Goal: Transaction & Acquisition: Purchase product/service

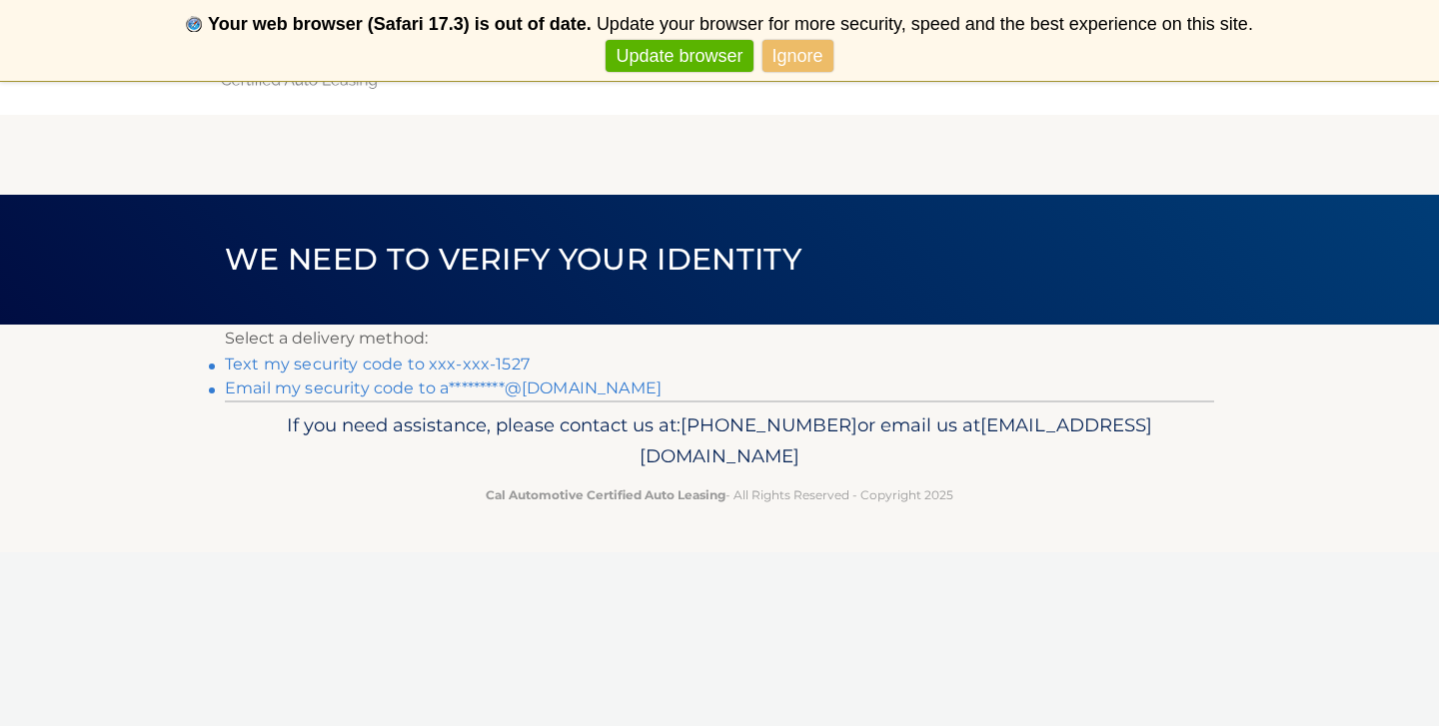
click at [405, 365] on link "Text my security code to xxx-xxx-1527" at bounding box center [377, 364] width 305 height 19
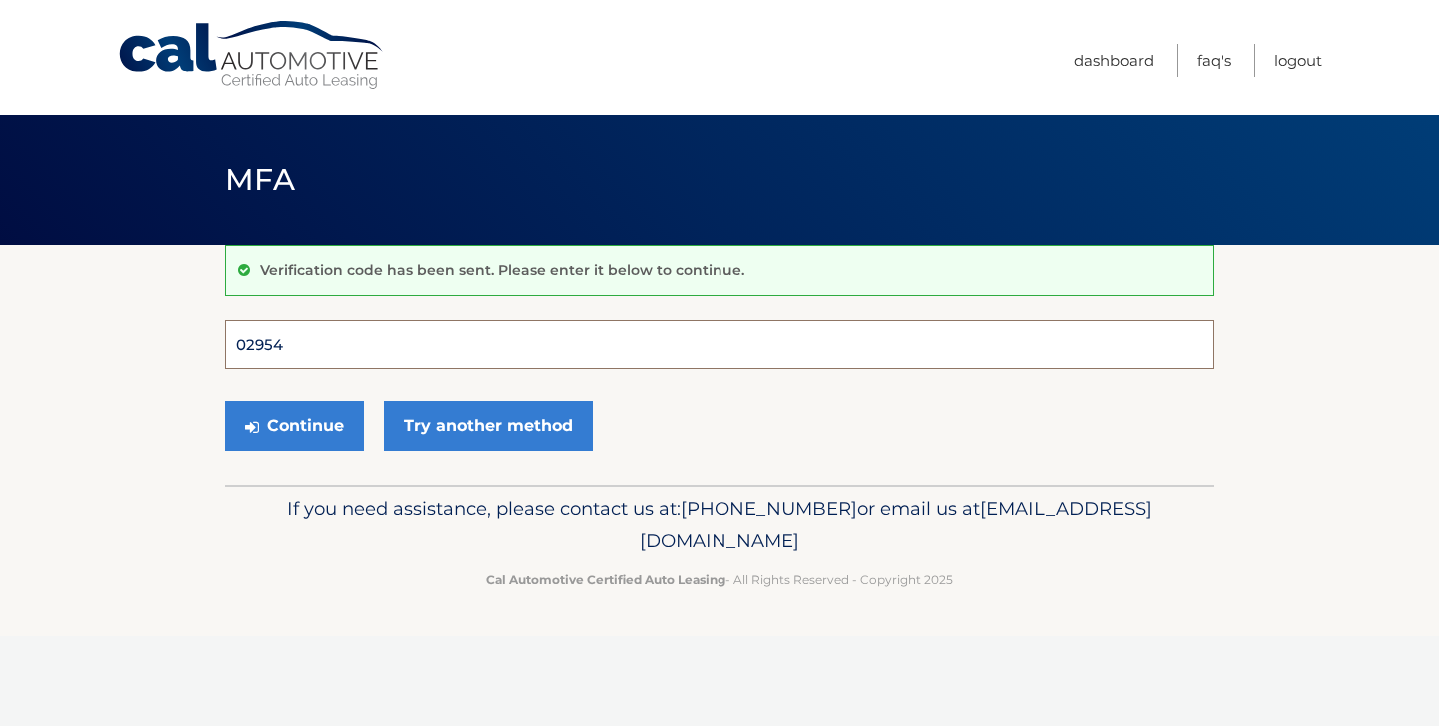
type input "029545"
click at [294, 426] on button "Continue" at bounding box center [294, 427] width 139 height 50
click at [324, 429] on button "Continue" at bounding box center [294, 427] width 139 height 50
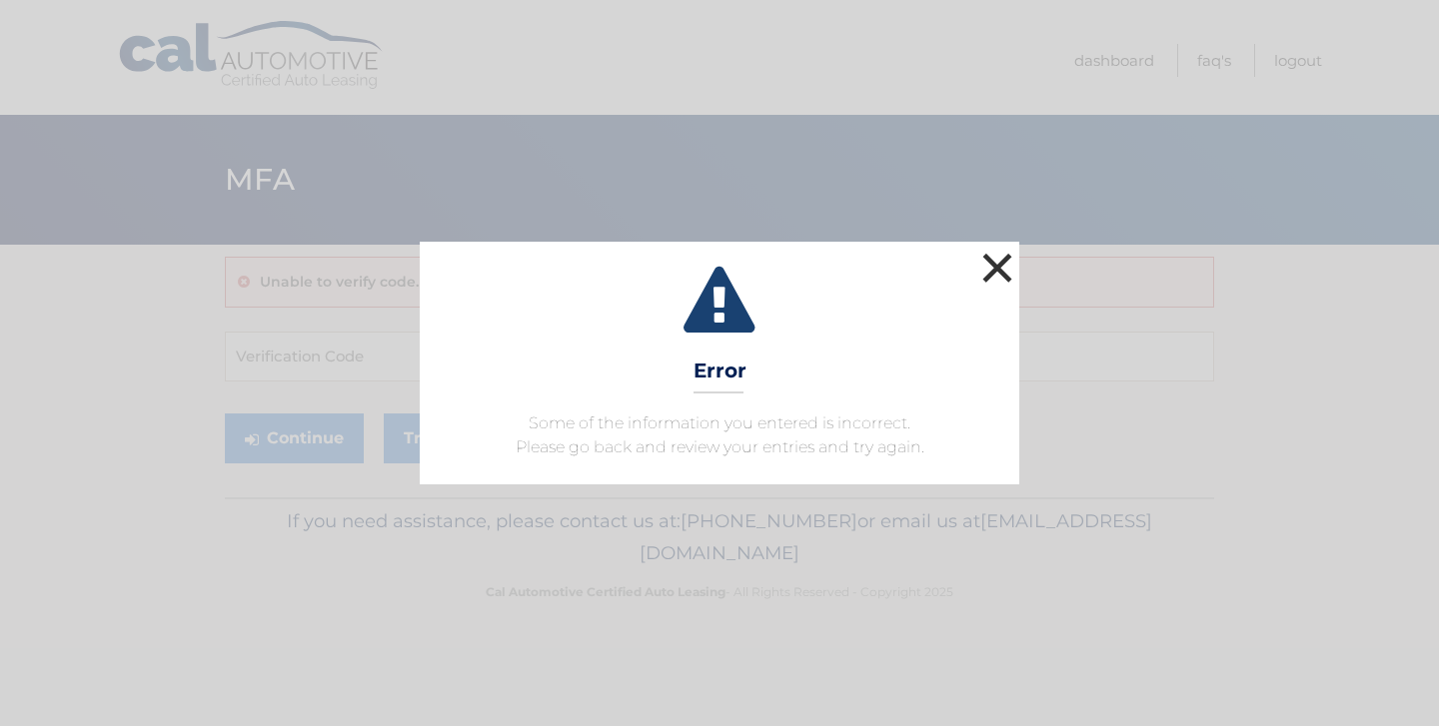
click at [1004, 263] on button "×" at bounding box center [997, 268] width 40 height 40
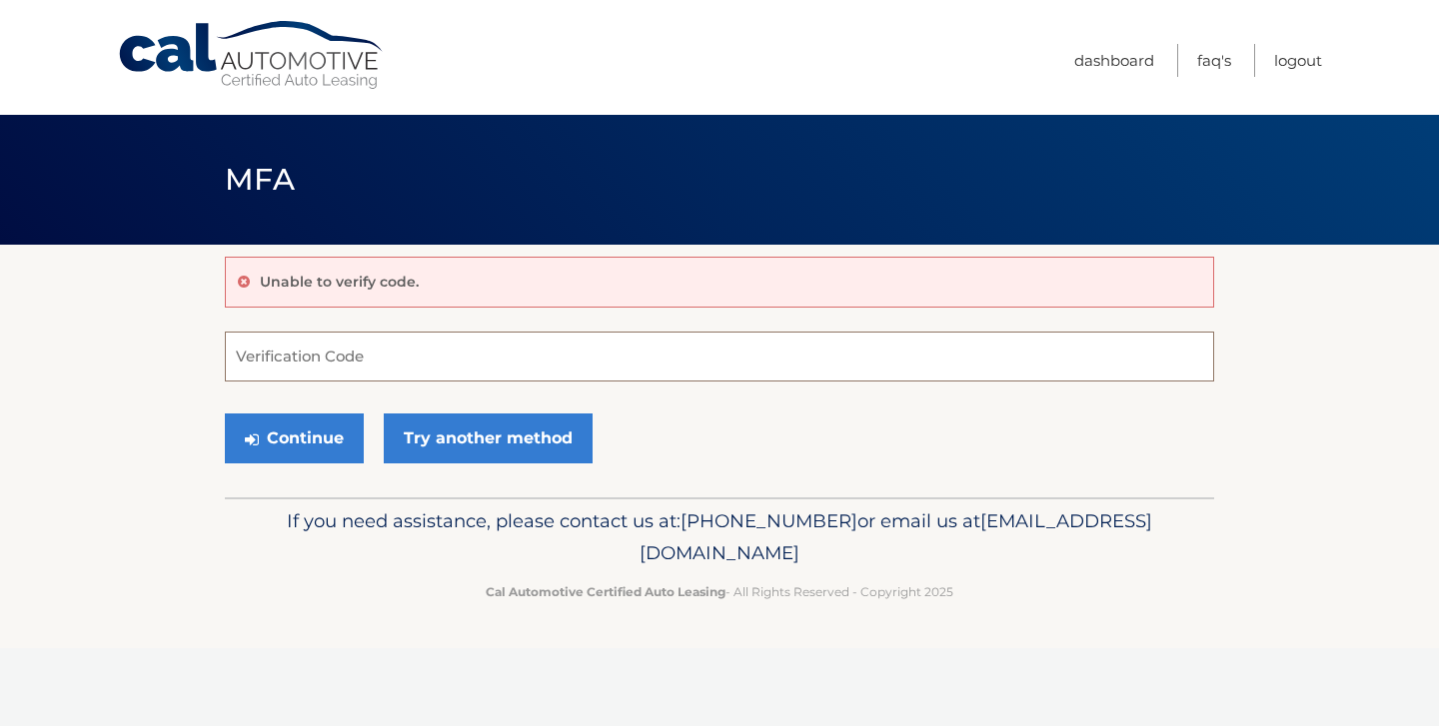
click at [578, 357] on input "Verification Code" at bounding box center [719, 357] width 989 height 50
click at [565, 423] on link "Try another method" at bounding box center [488, 439] width 209 height 50
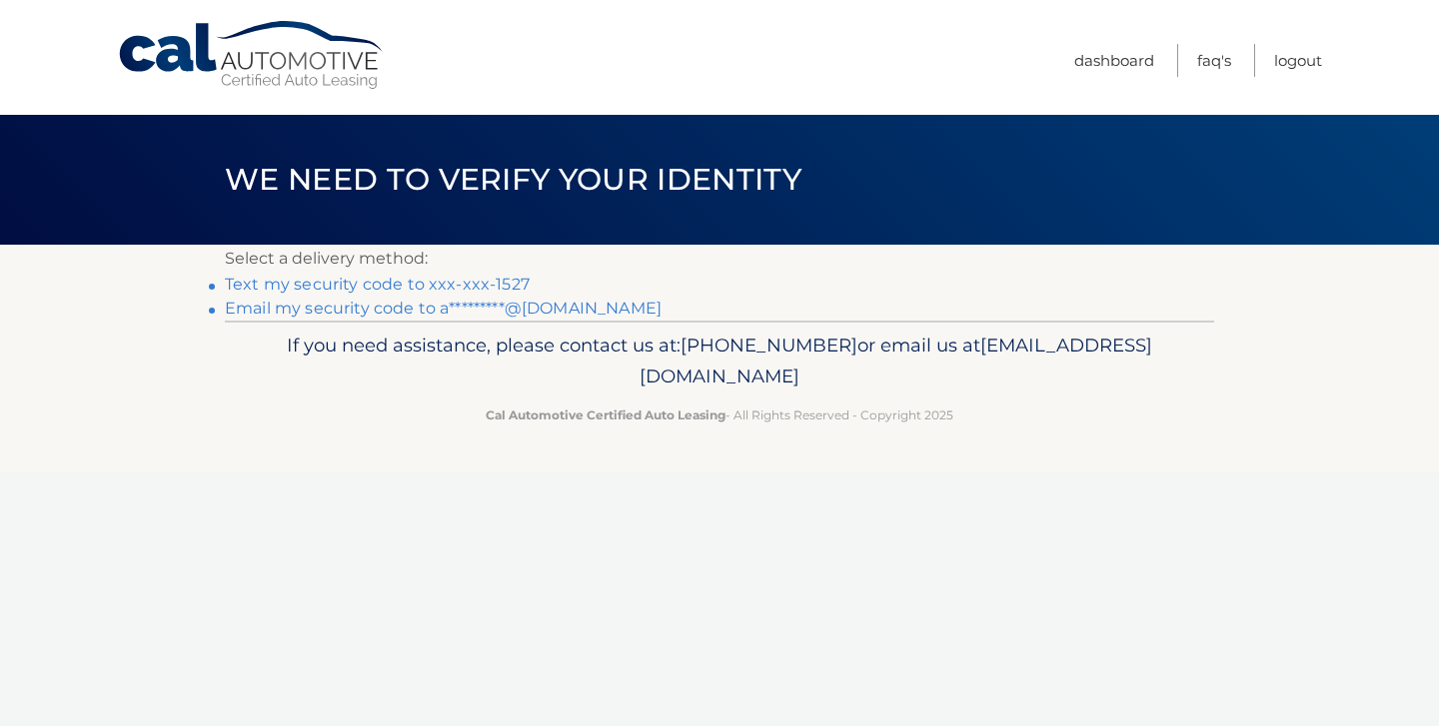
click at [488, 284] on link "Text my security code to xxx-xxx-1527" at bounding box center [377, 284] width 305 height 19
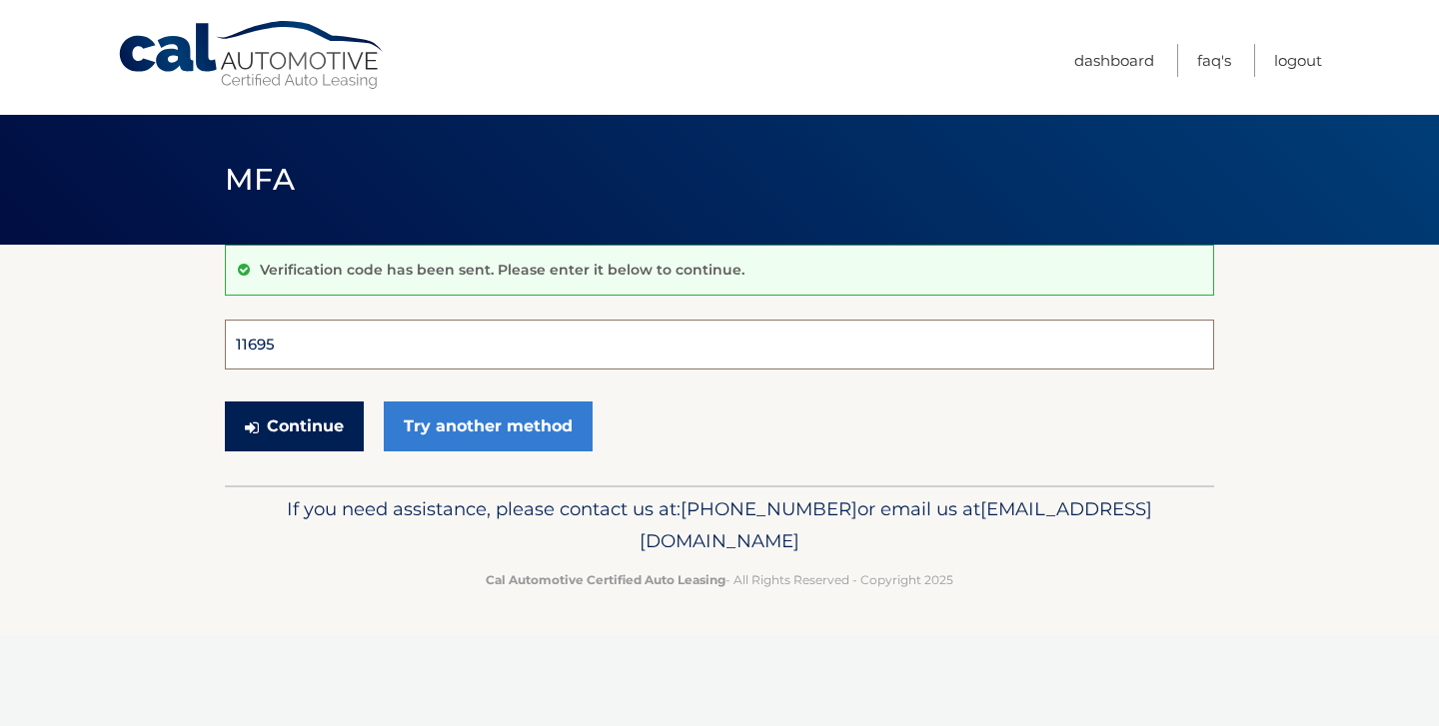
type input "116954"
click at [294, 426] on button "Continue" at bounding box center [294, 427] width 139 height 50
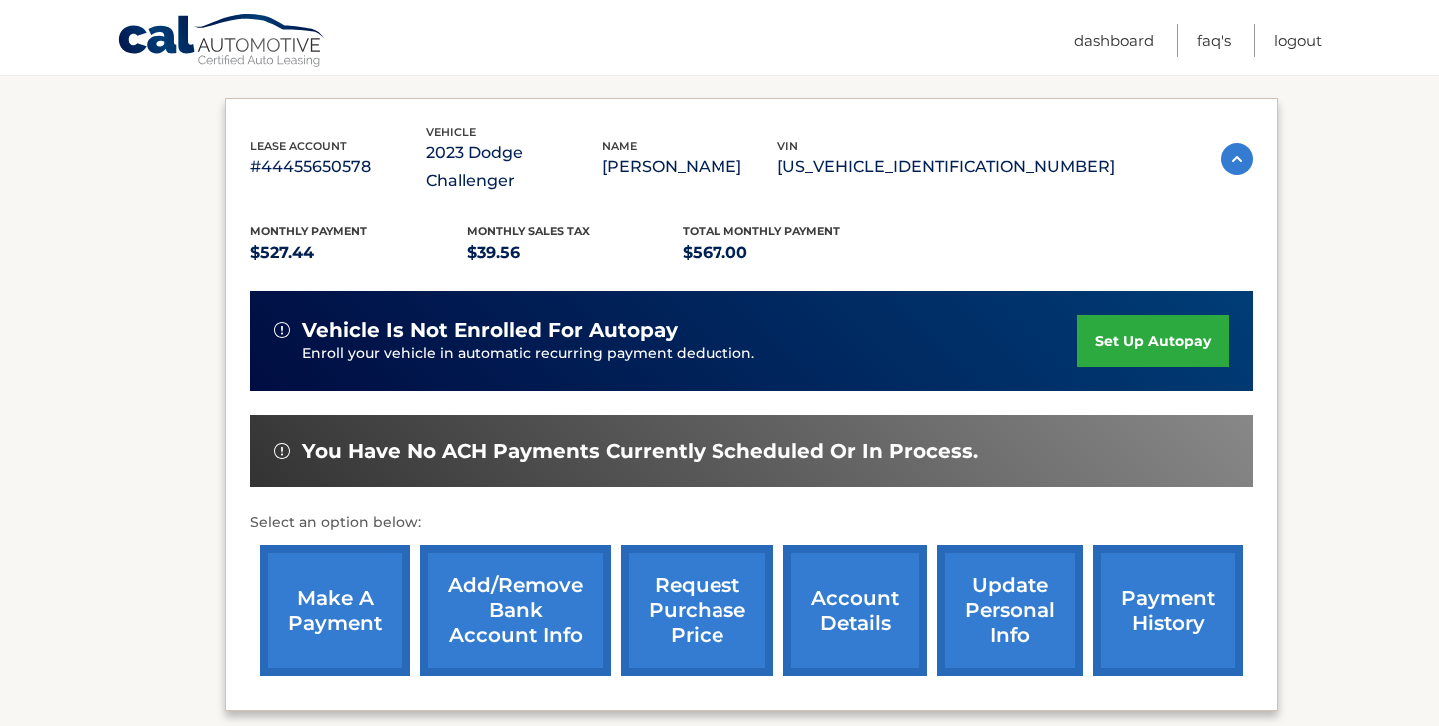
scroll to position [344, 0]
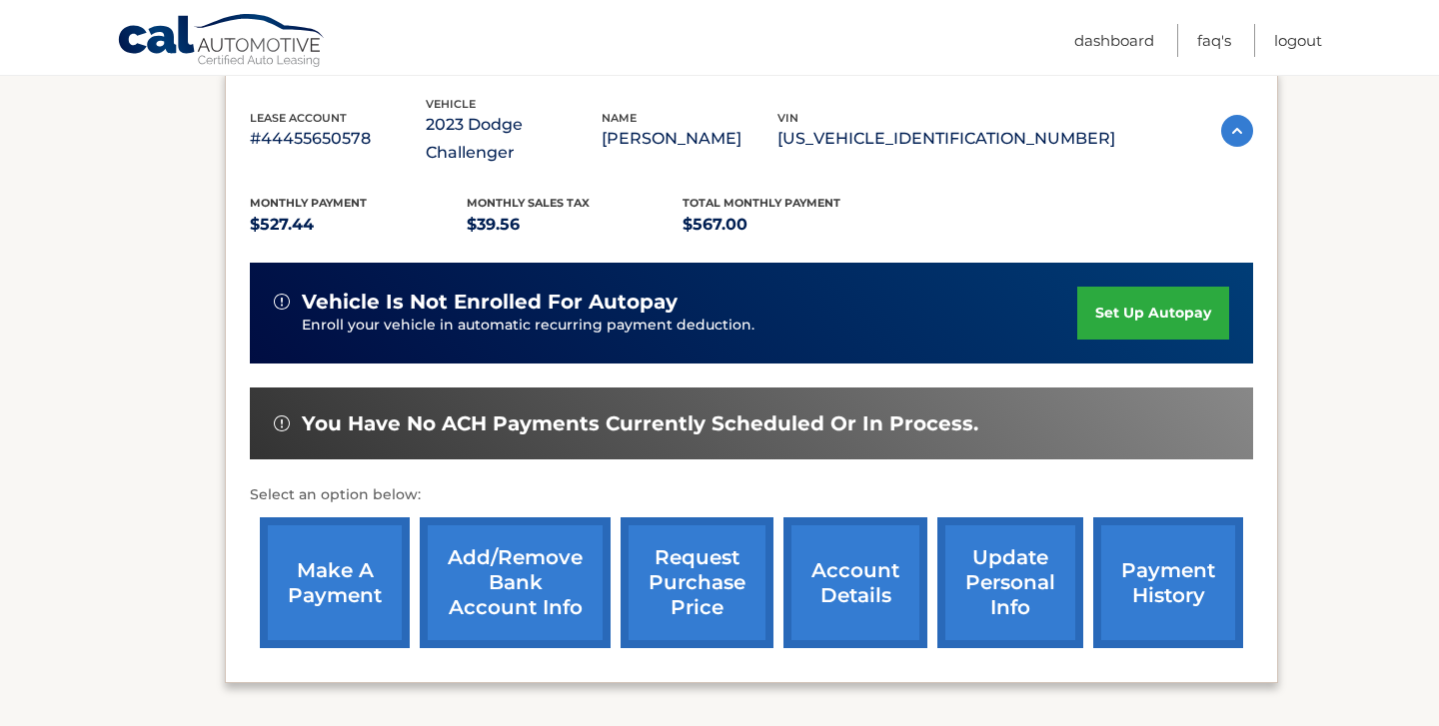
click at [1123, 540] on link "payment history" at bounding box center [1168, 583] width 150 height 131
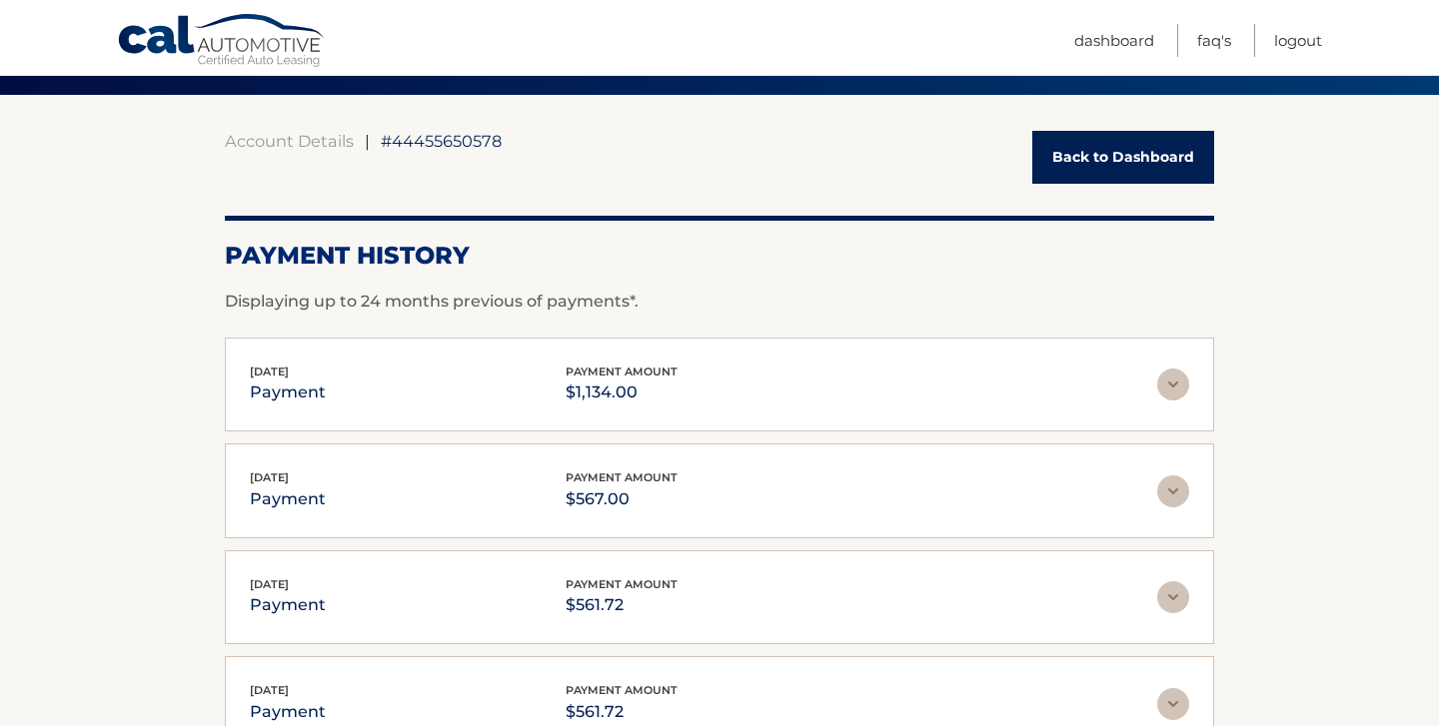
scroll to position [158, 0]
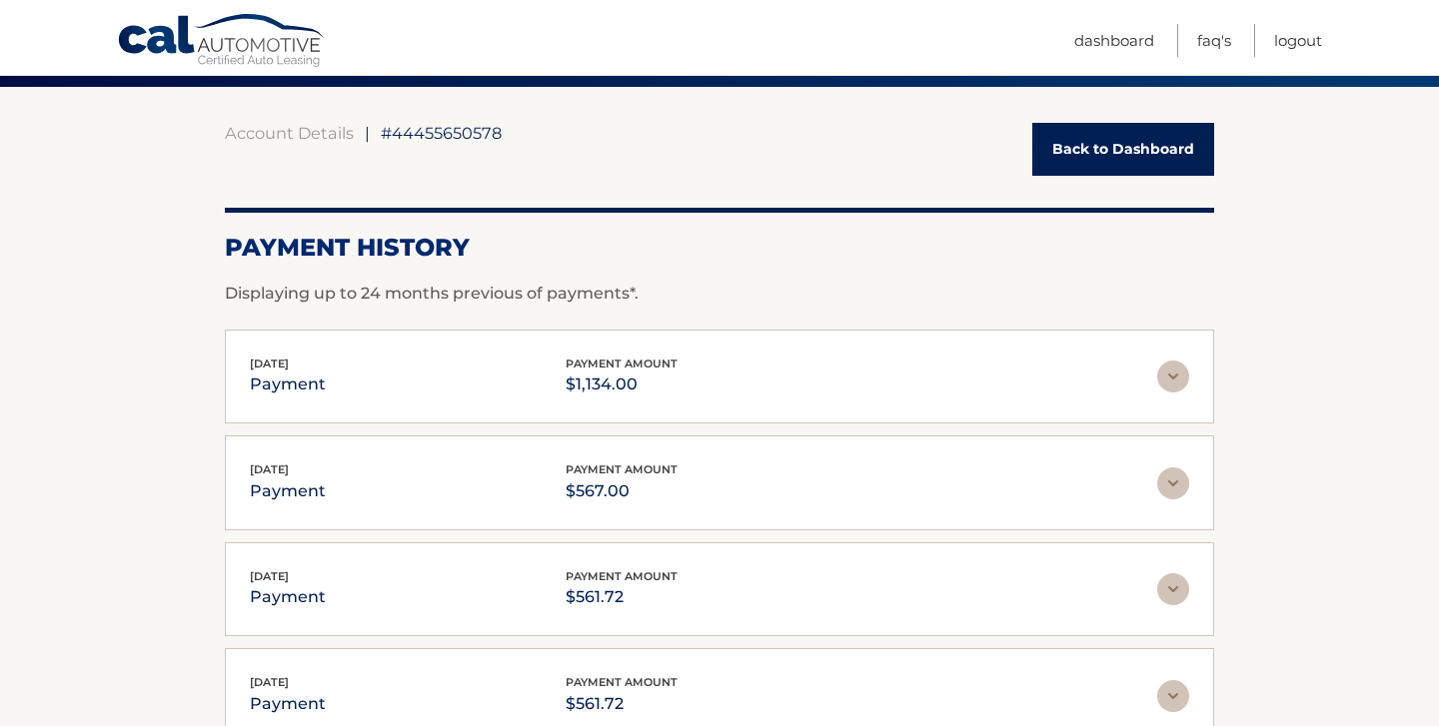
click at [1169, 370] on img at bounding box center [1173, 377] width 32 height 32
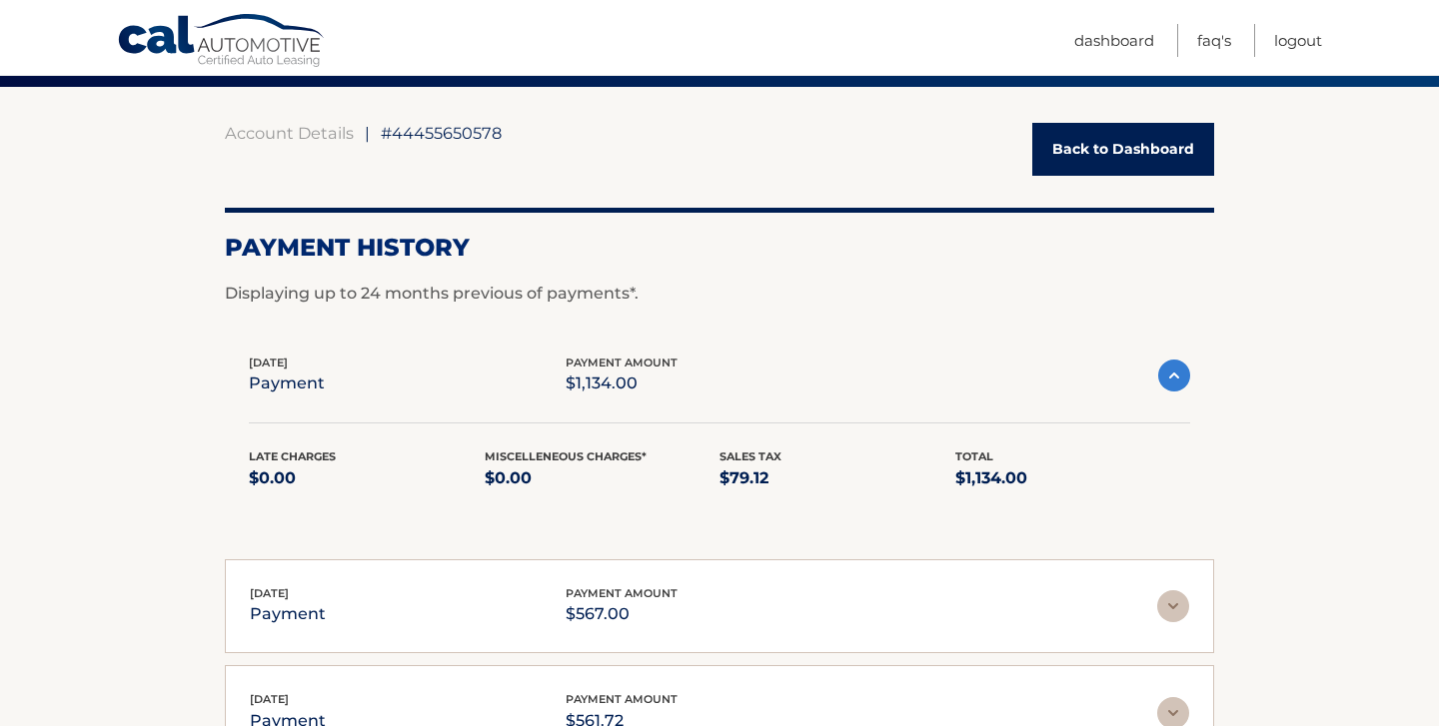
click at [1166, 370] on img at bounding box center [1174, 376] width 32 height 32
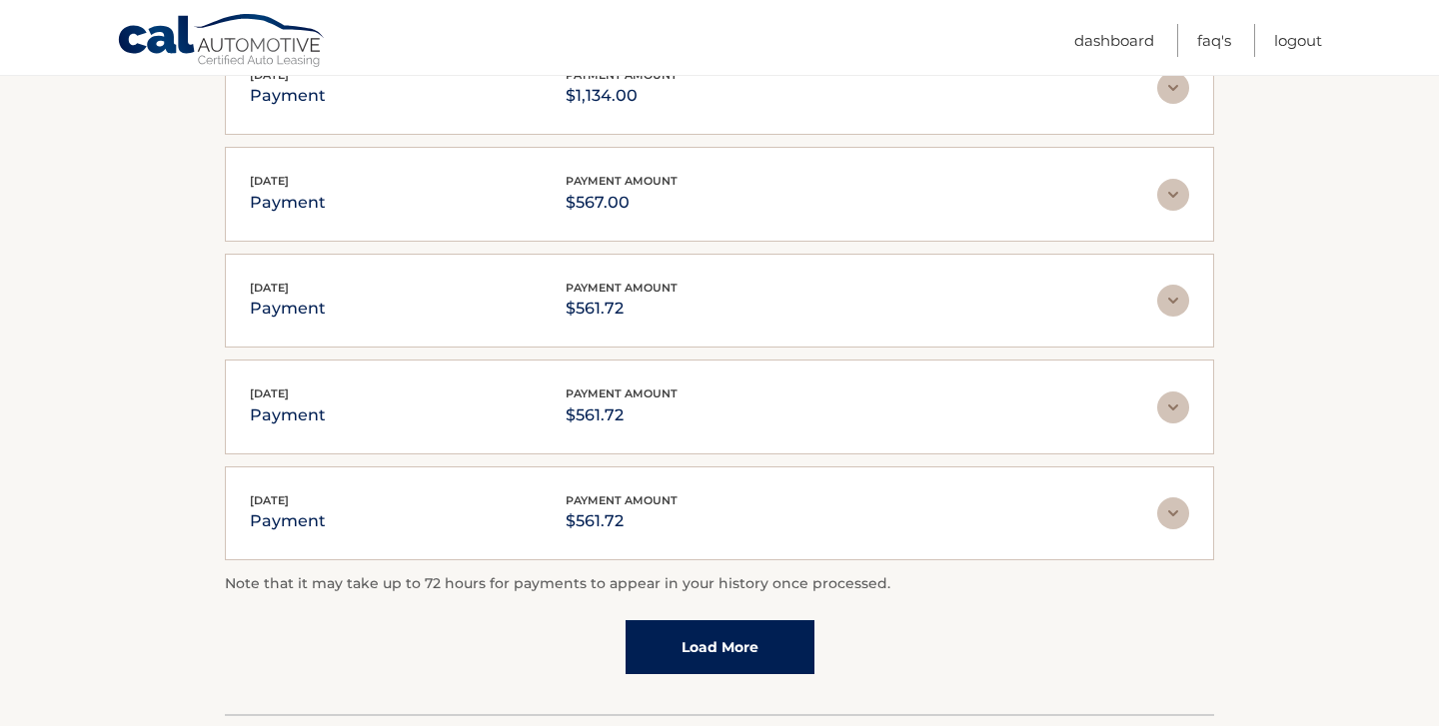
scroll to position [542, 0]
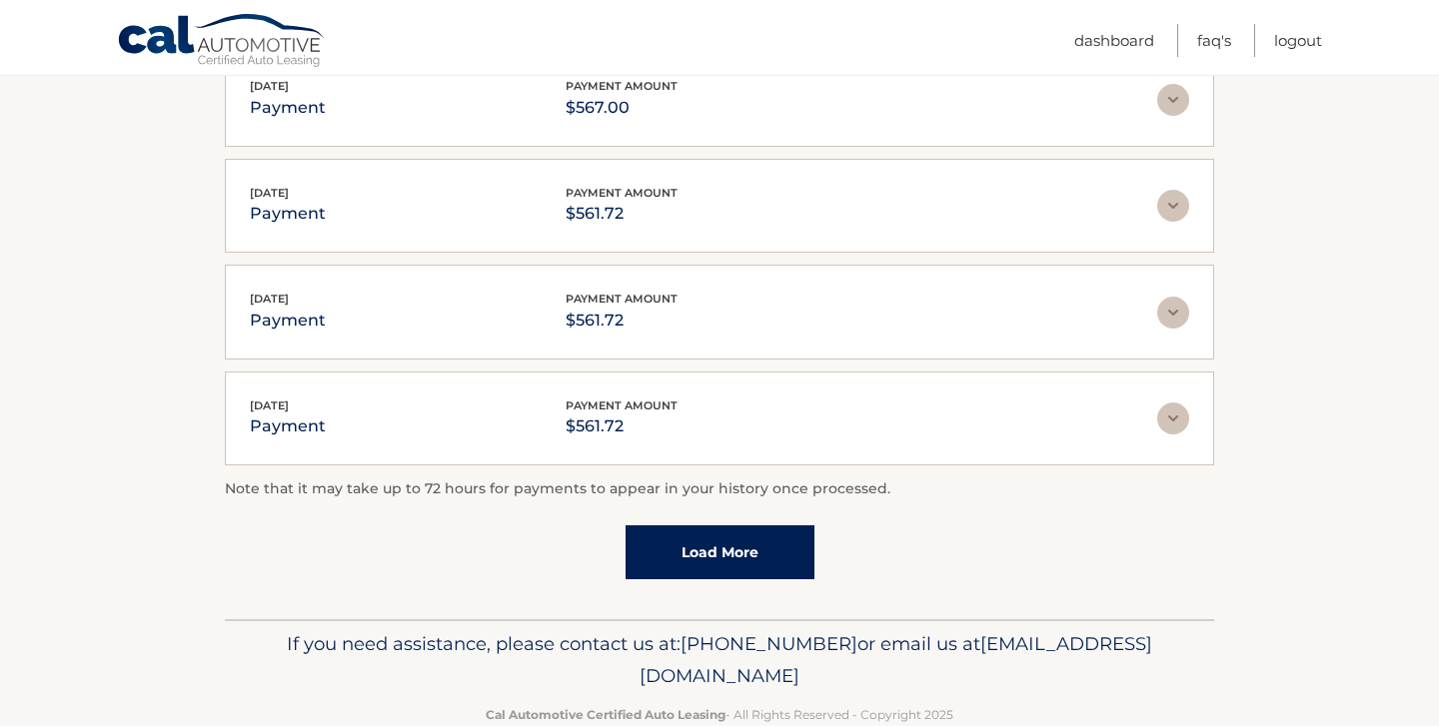
click at [766, 559] on link "Load More" at bounding box center [719, 553] width 189 height 54
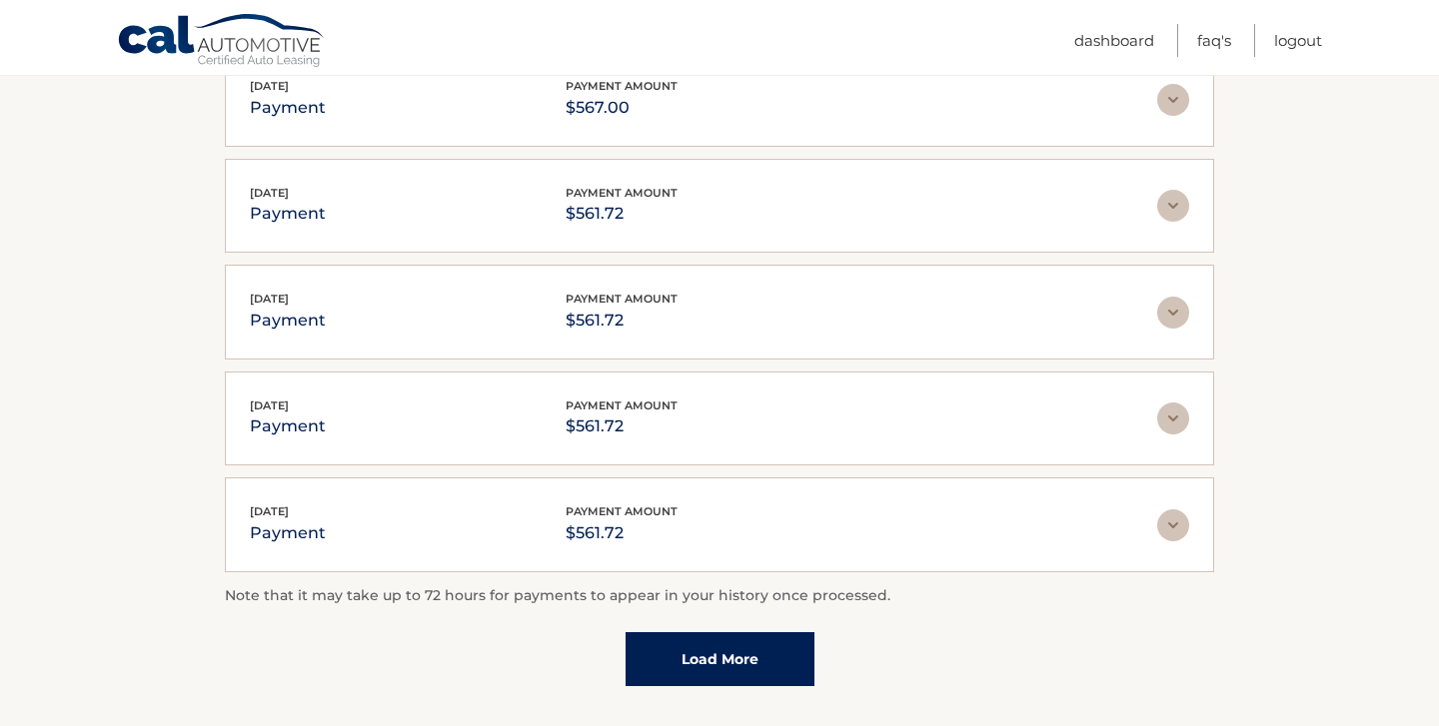
click at [739, 655] on link "Load More" at bounding box center [719, 659] width 189 height 54
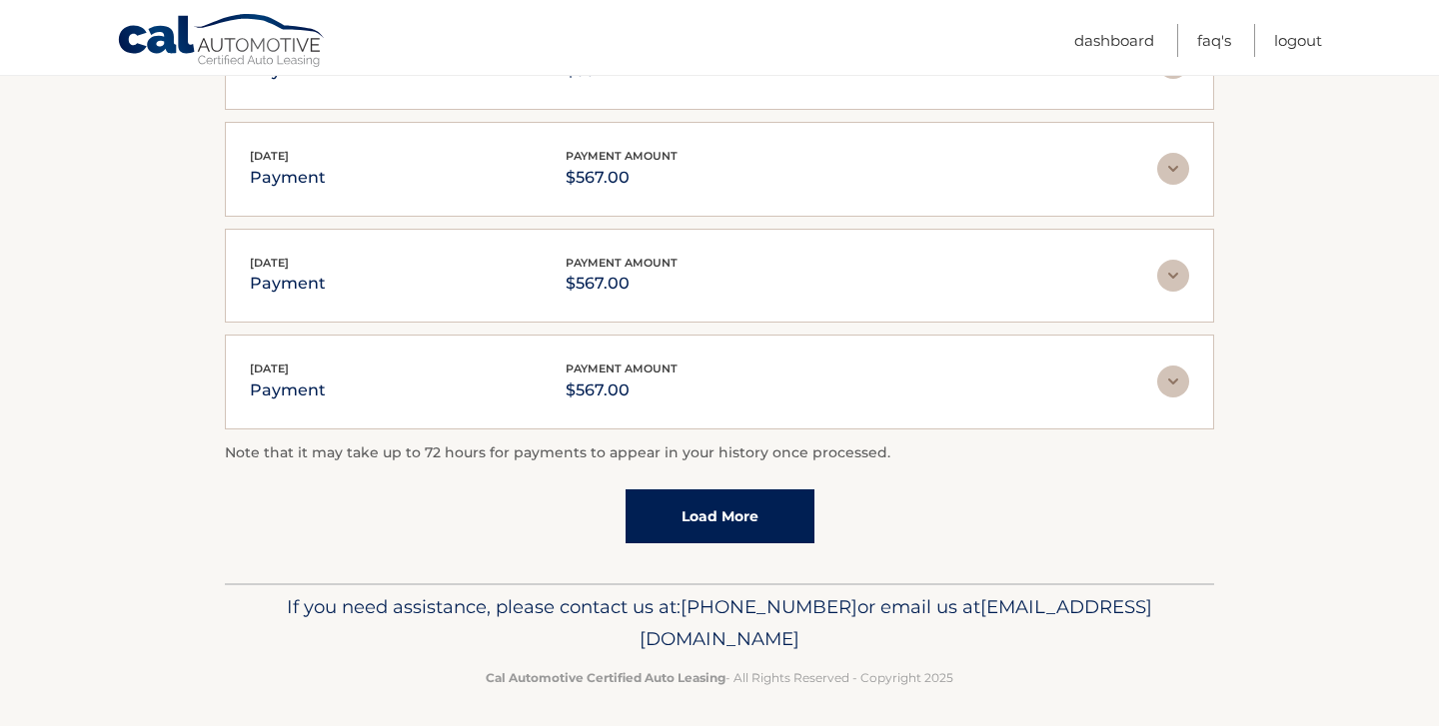
scroll to position [1216, 0]
click at [699, 515] on link "Load More" at bounding box center [719, 518] width 189 height 54
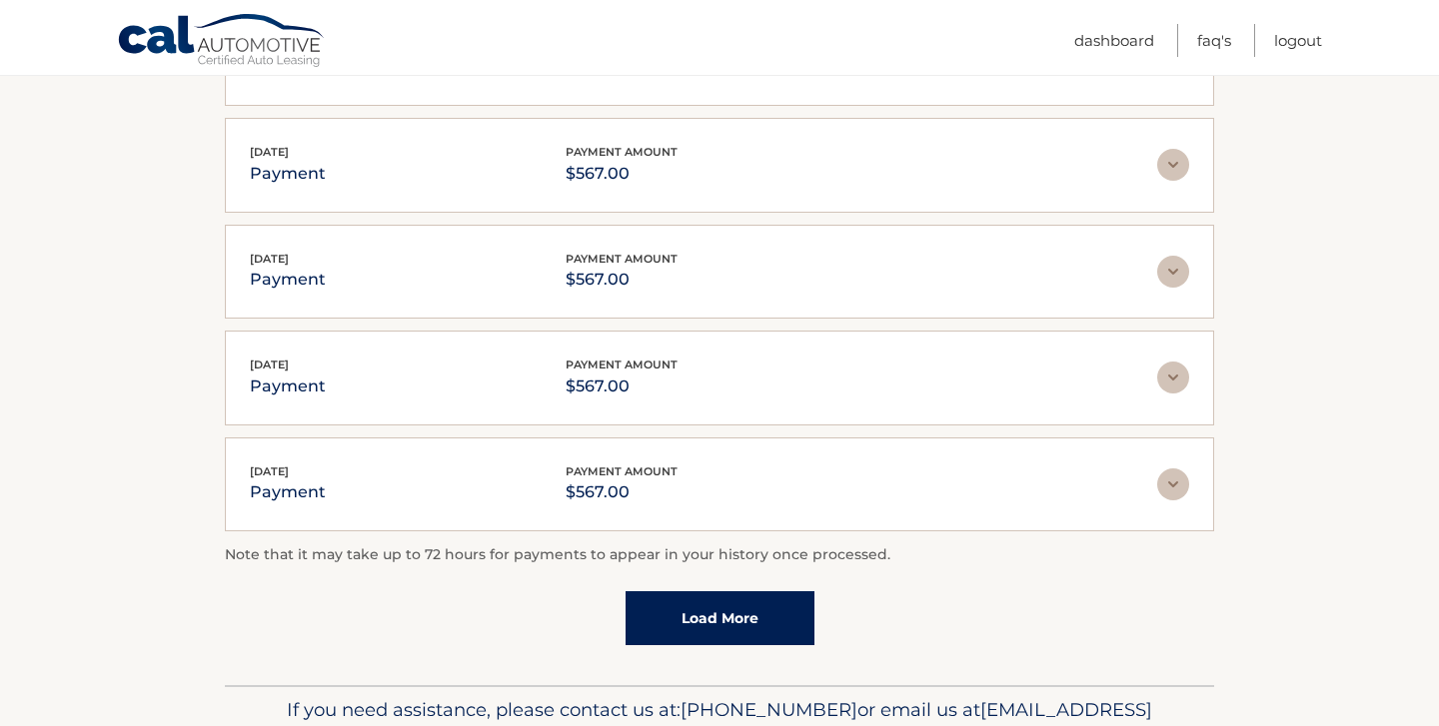
scroll to position [1648, 0]
click at [692, 602] on link "Load More" at bounding box center [719, 618] width 189 height 54
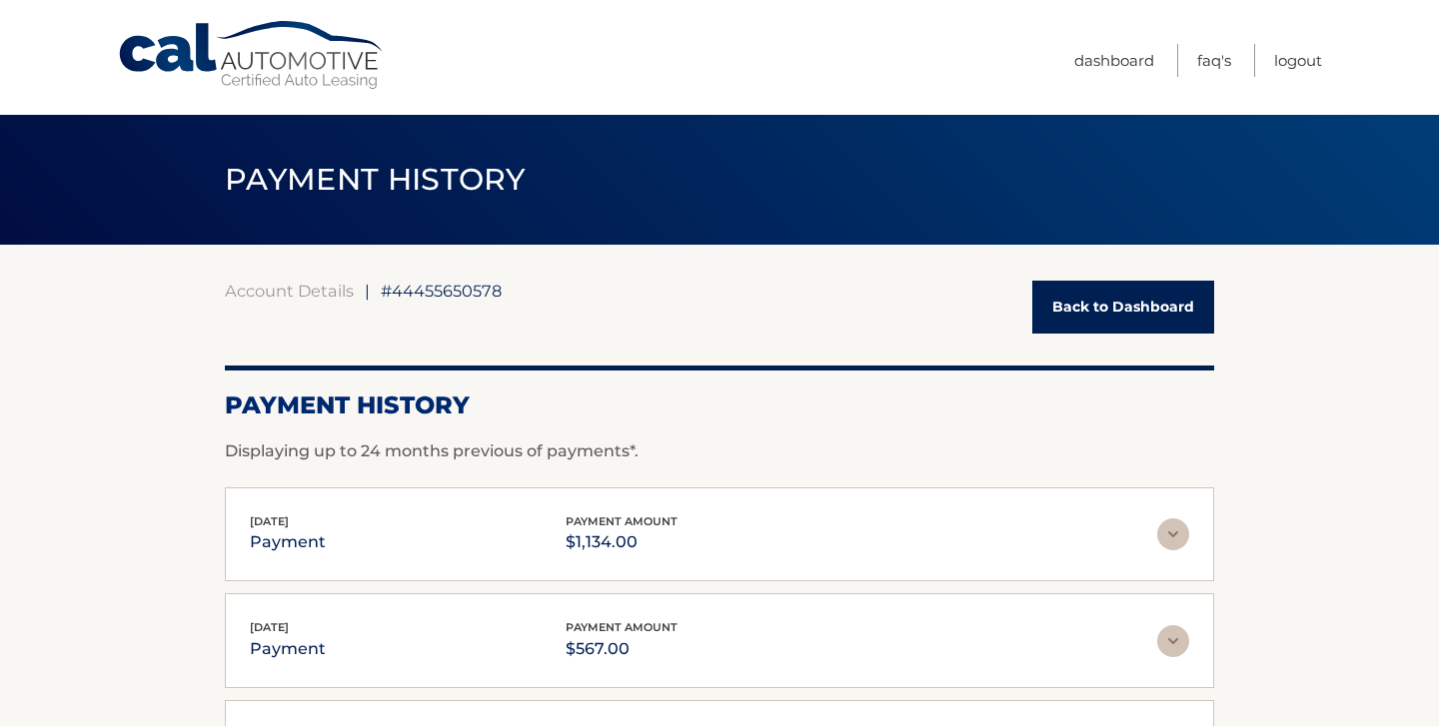
scroll to position [0, 0]
click at [1117, 306] on link "Back to Dashboard" at bounding box center [1123, 307] width 182 height 53
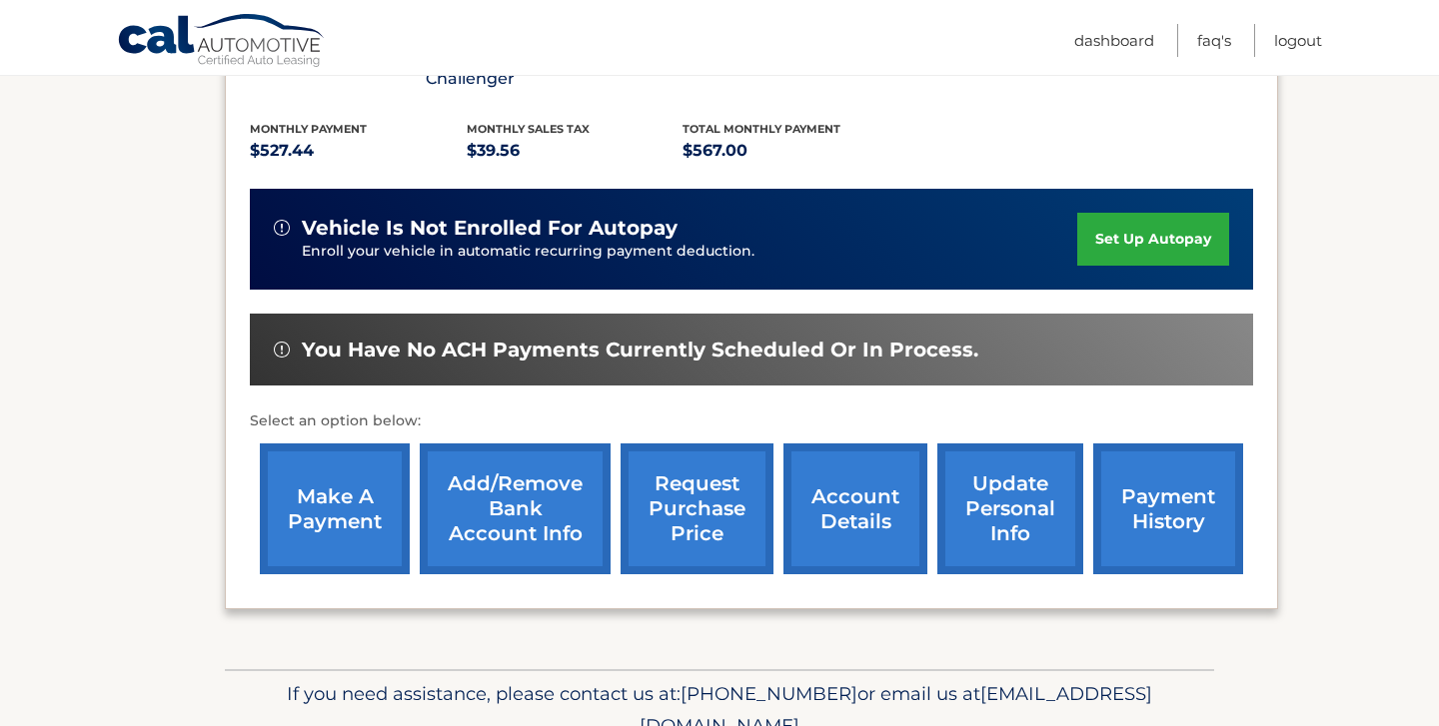
scroll to position [419, 0]
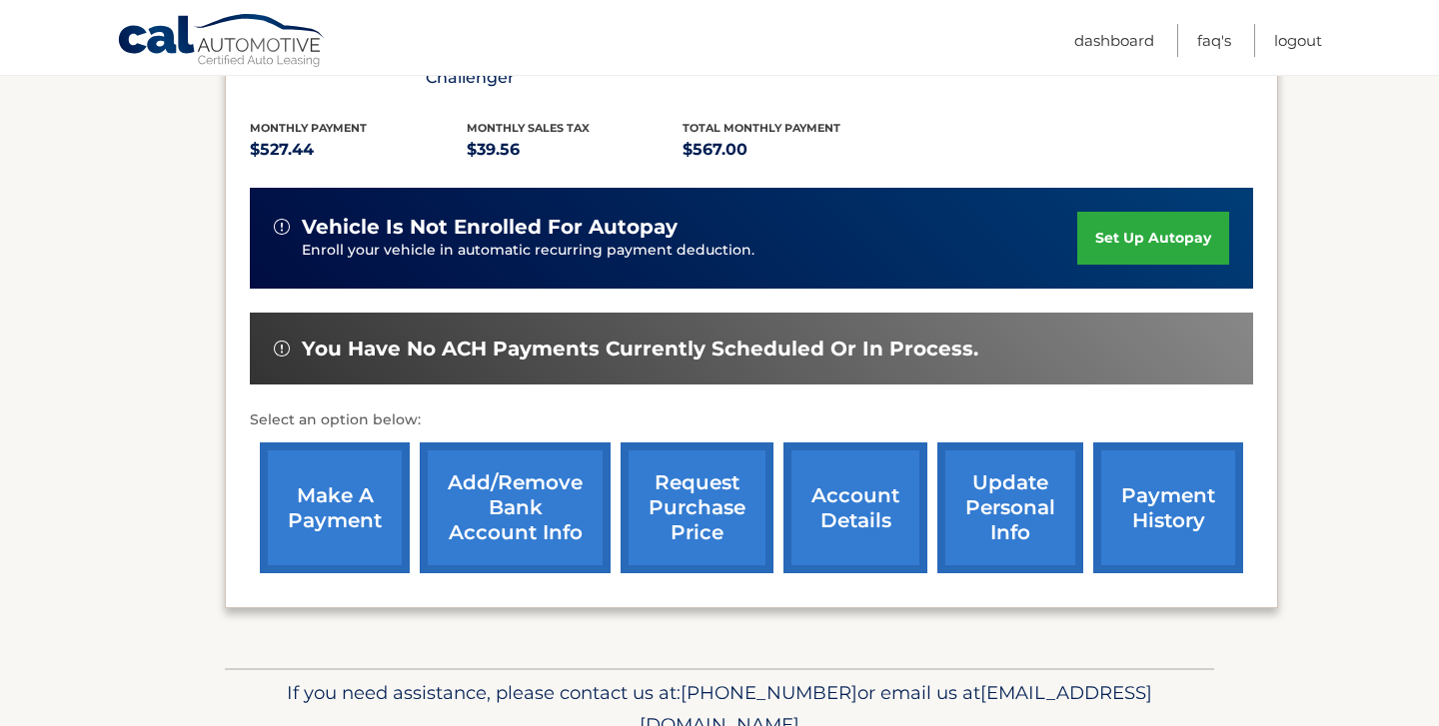
click at [330, 467] on link "make a payment" at bounding box center [335, 508] width 150 height 131
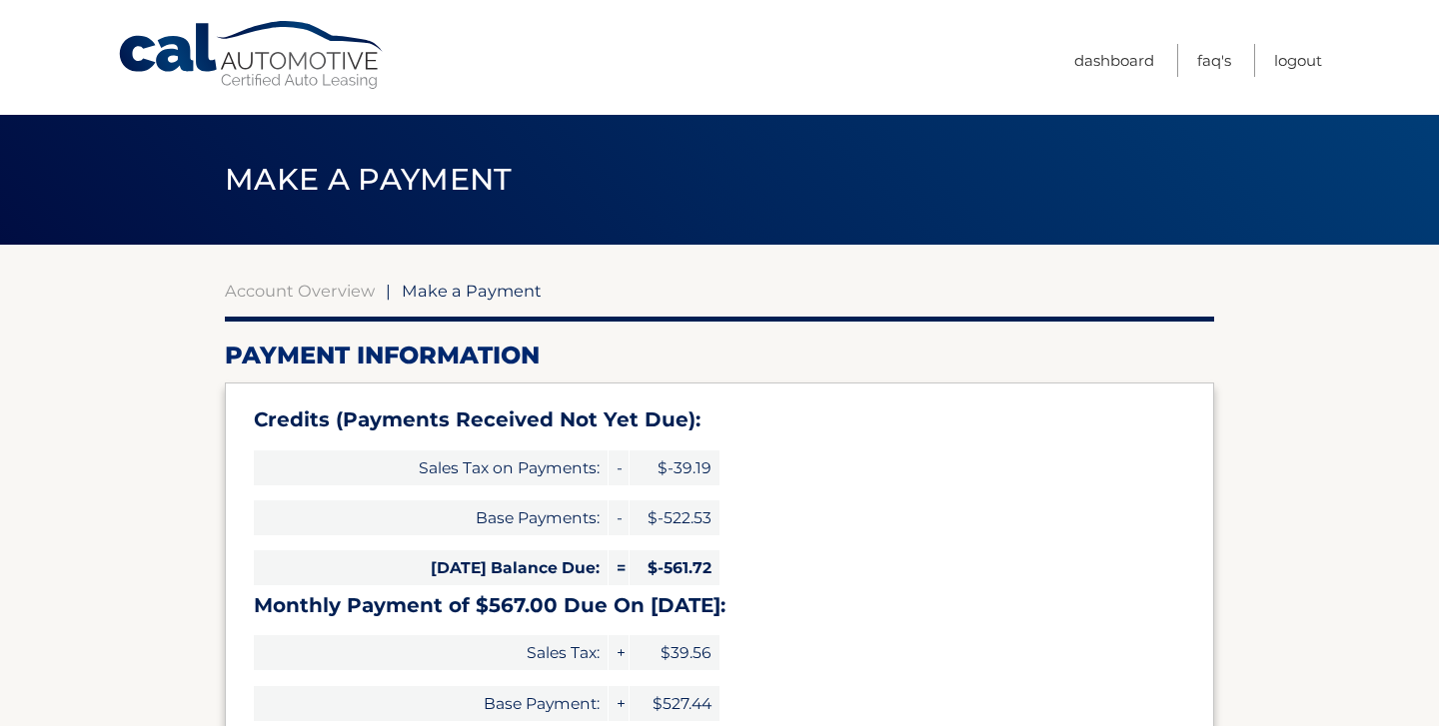
select select "NTQxYzFlMTYtYmQ4Mi00ZWJkLWFjNTAtMDcyMDdjY2RmMTQ4"
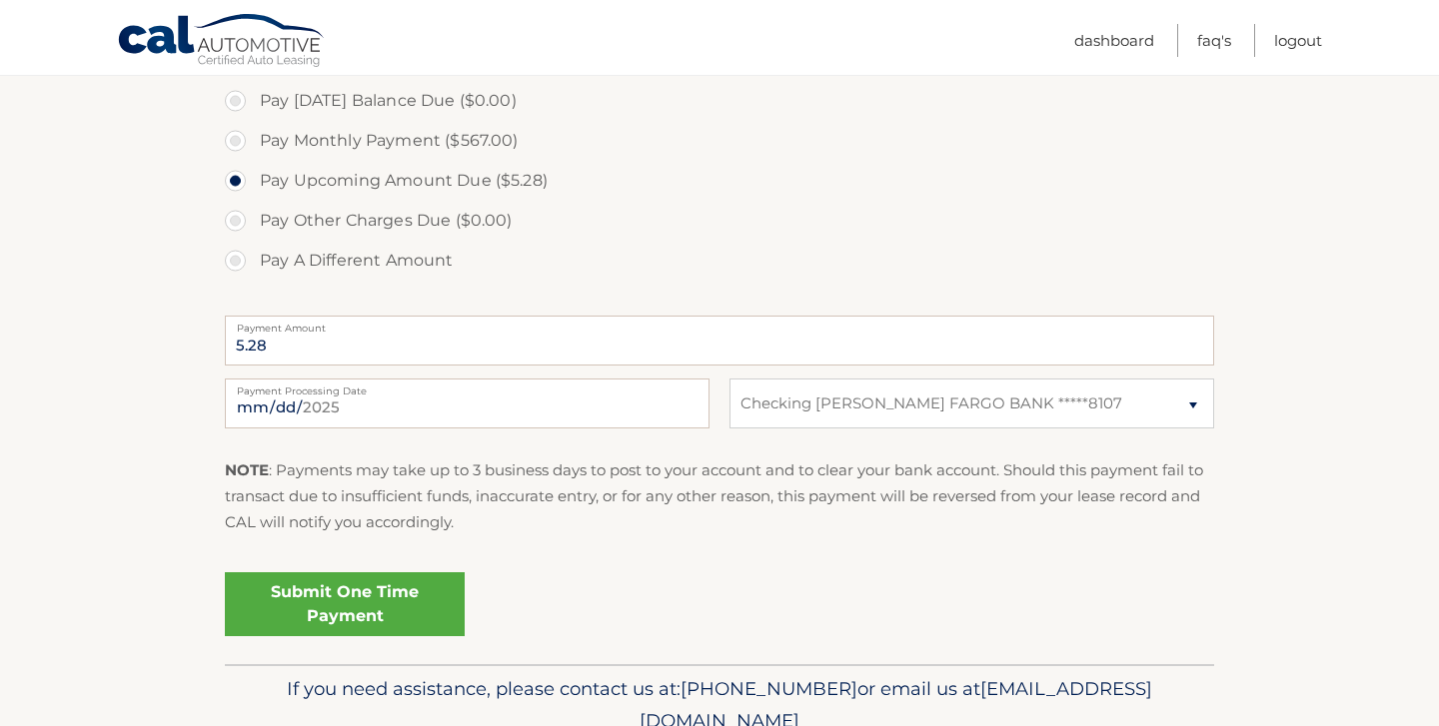
scroll to position [748, 0]
click at [383, 589] on link "Submit One Time Payment" at bounding box center [345, 603] width 240 height 64
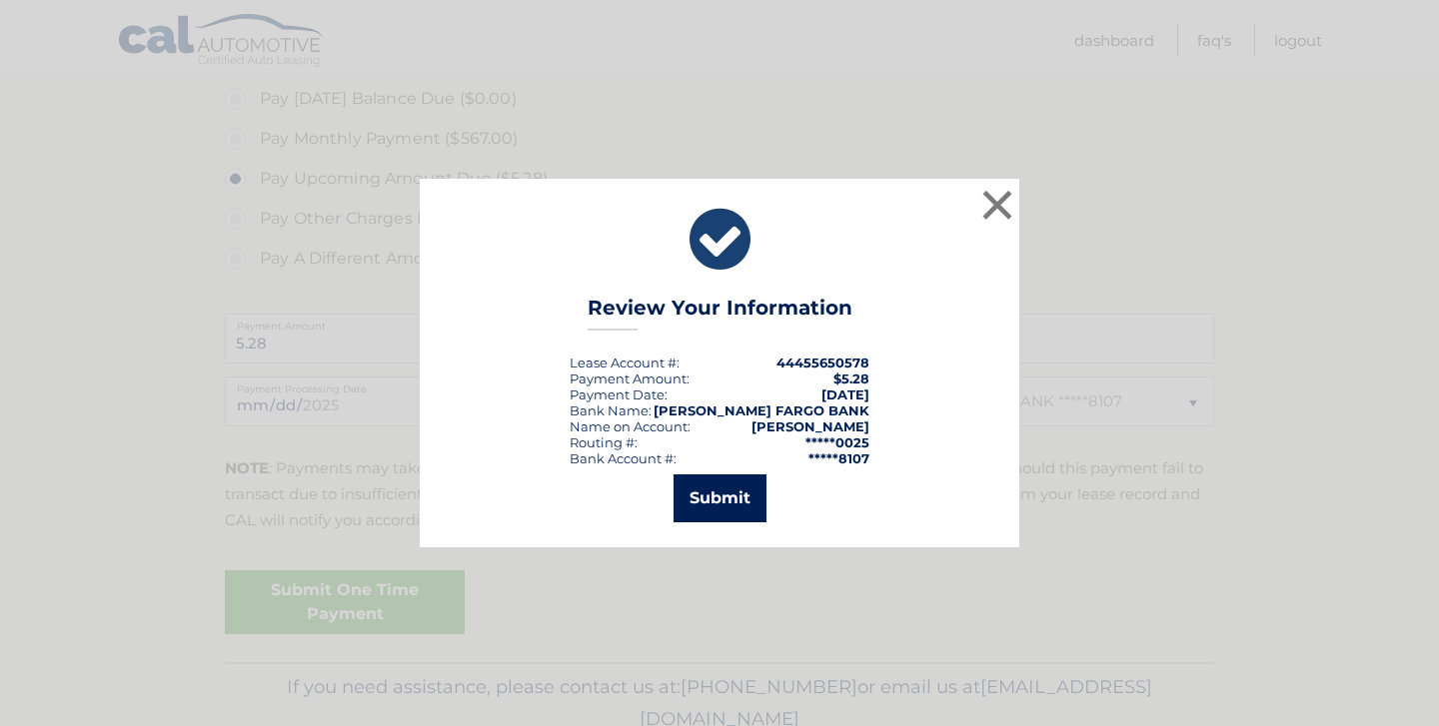
click at [729, 509] on button "Submit" at bounding box center [719, 499] width 93 height 48
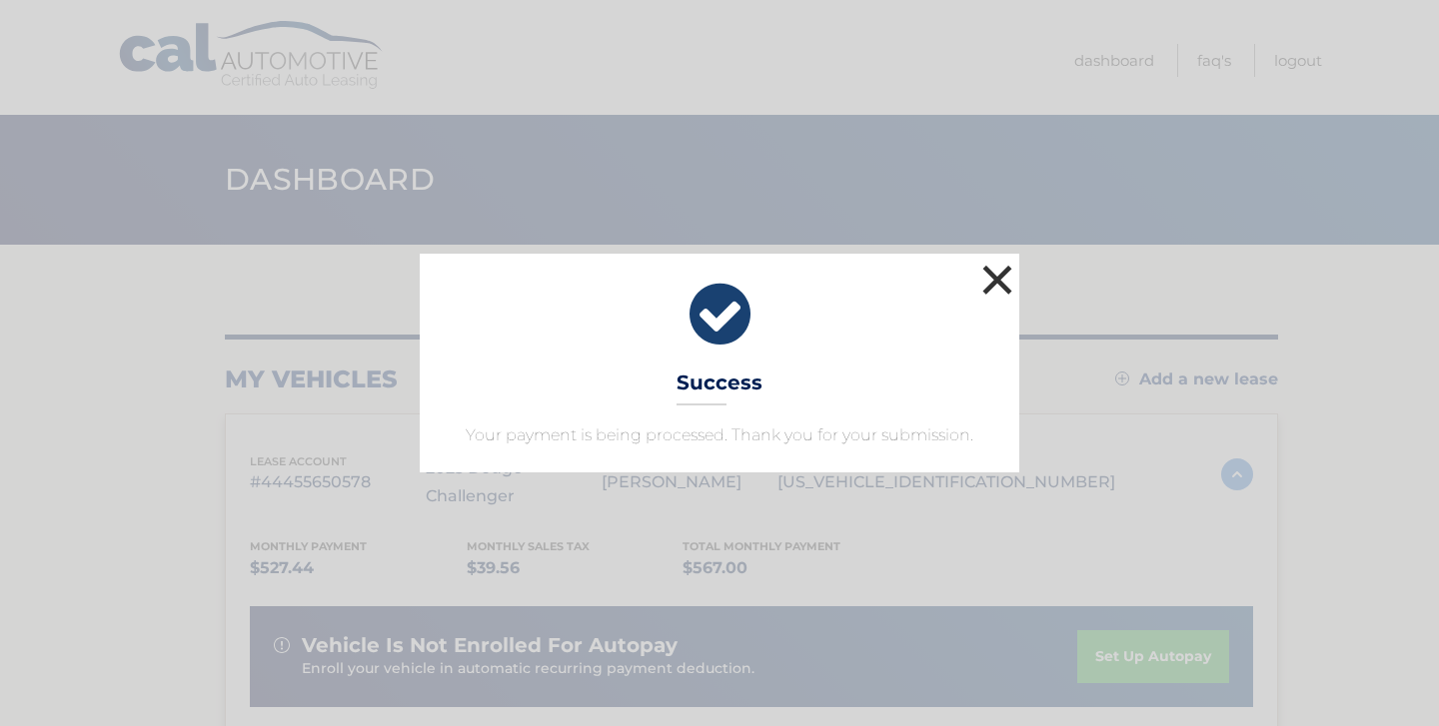
click at [994, 281] on button "×" at bounding box center [997, 280] width 40 height 40
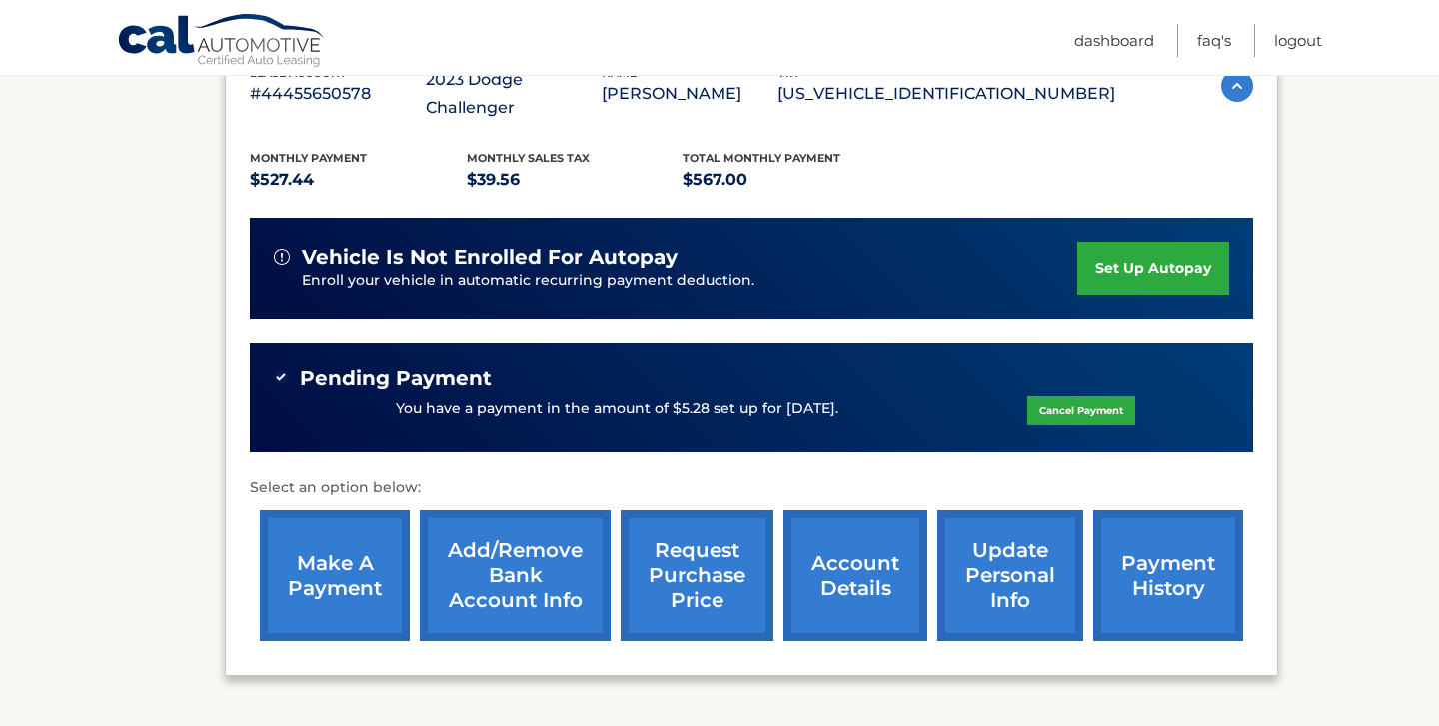
scroll to position [394, 0]
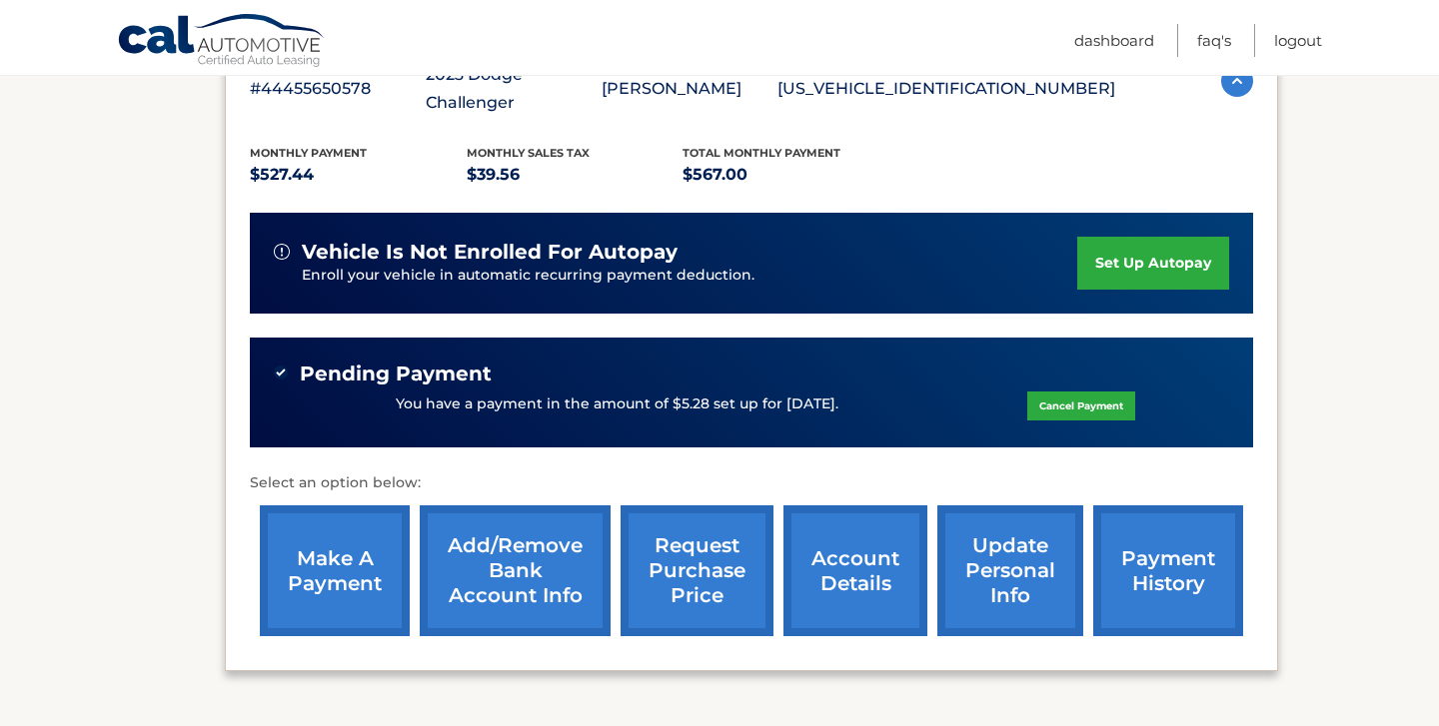
click at [867, 546] on link "account details" at bounding box center [855, 571] width 144 height 131
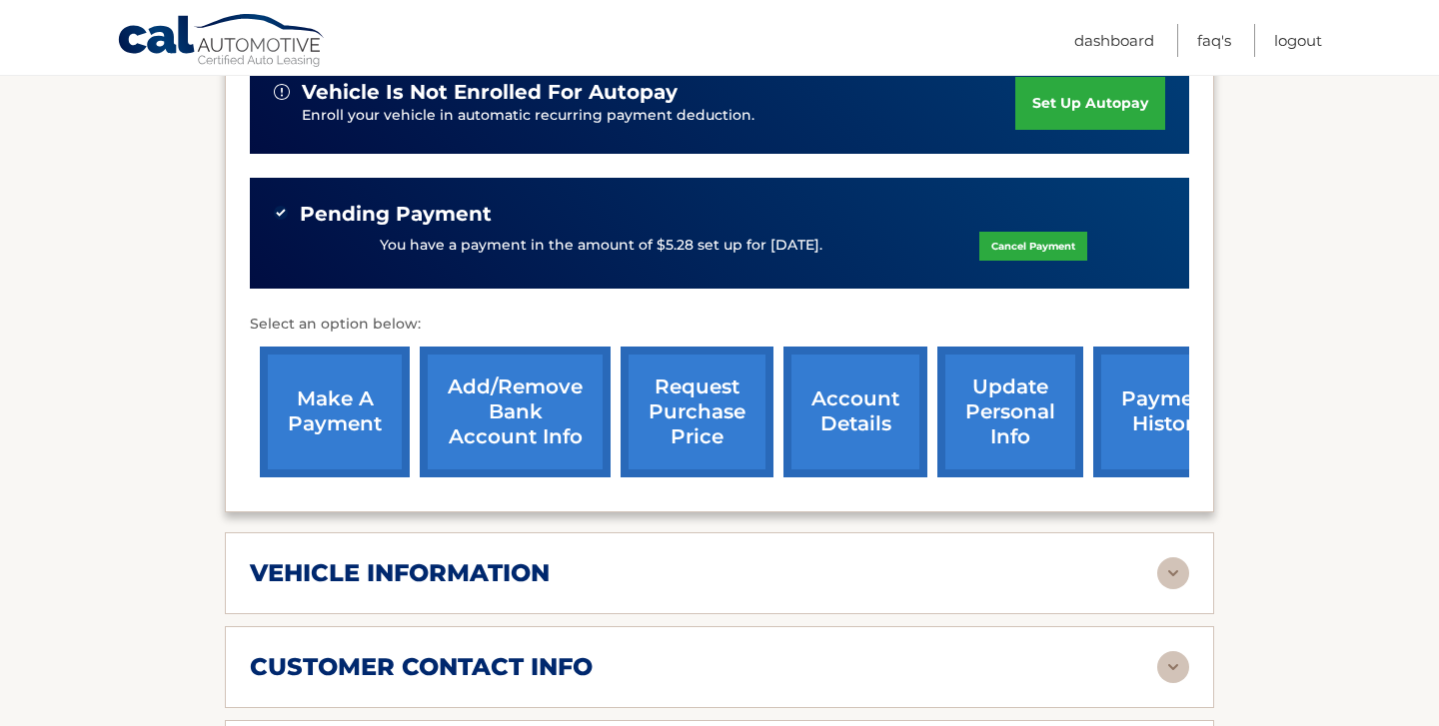
scroll to position [602, 0]
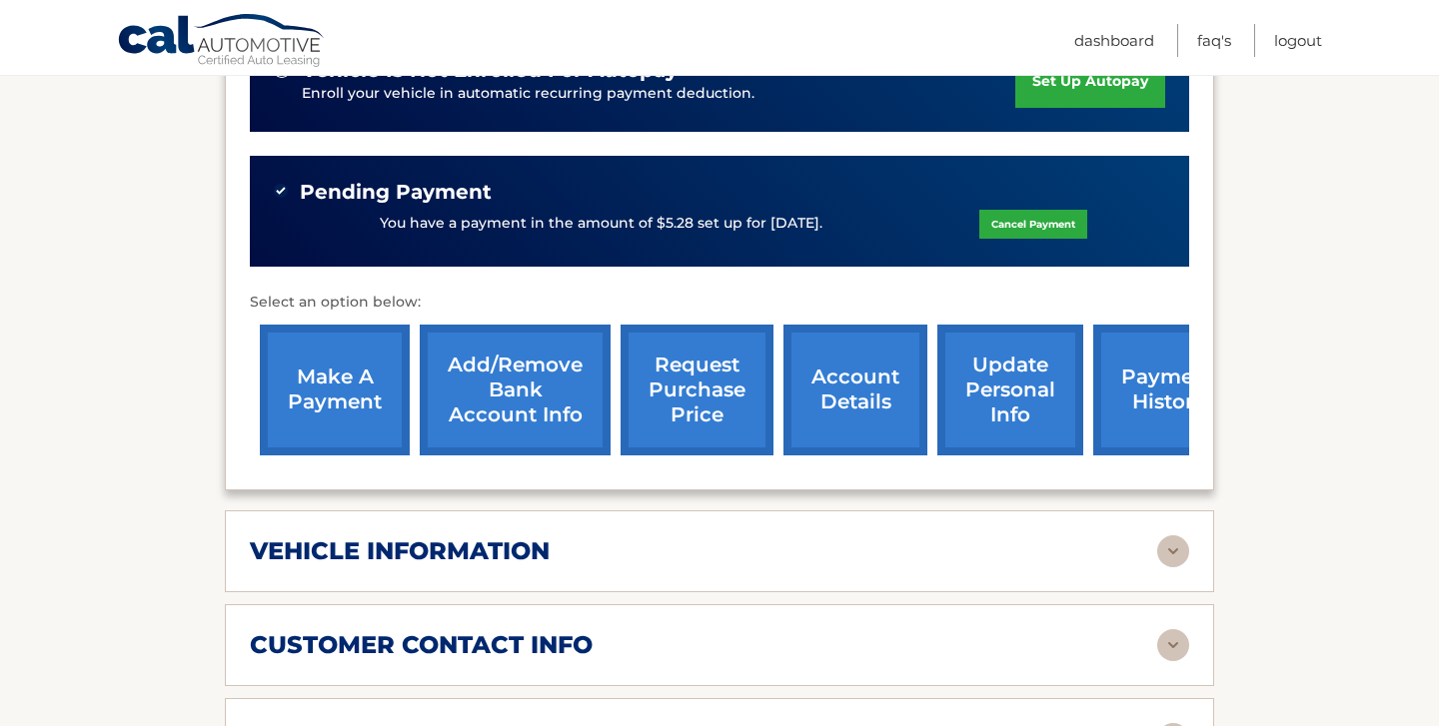
click at [375, 537] on h2 "vehicle information" at bounding box center [400, 552] width 300 height 30
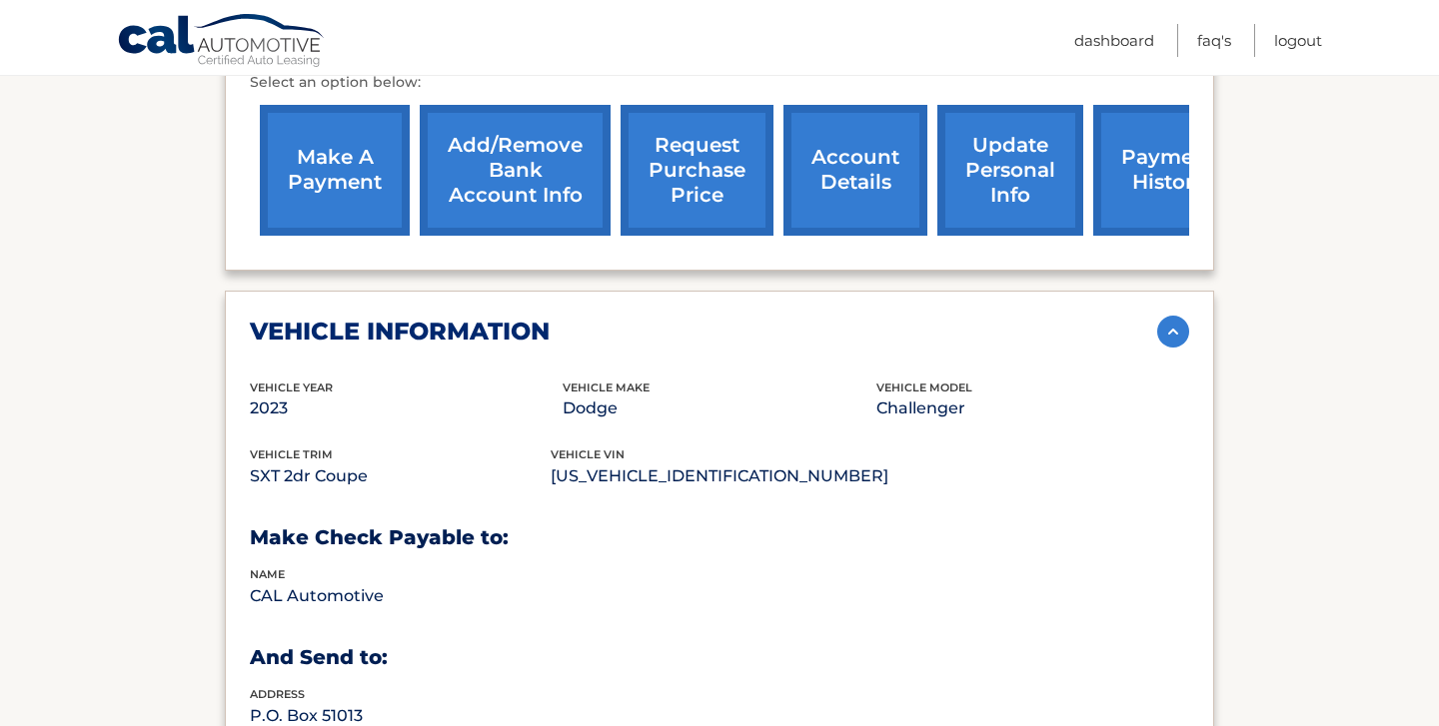
scroll to position [800, 0]
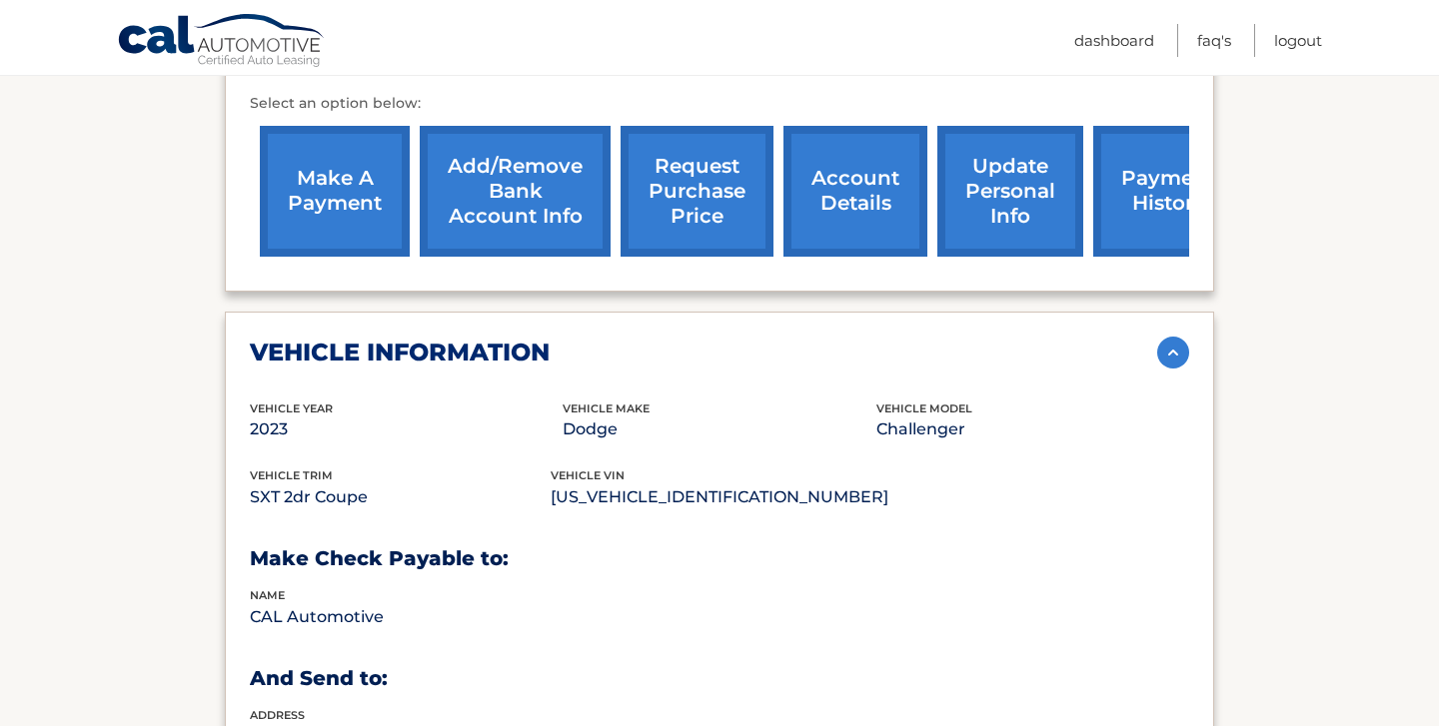
click at [1157, 337] on img at bounding box center [1173, 353] width 32 height 32
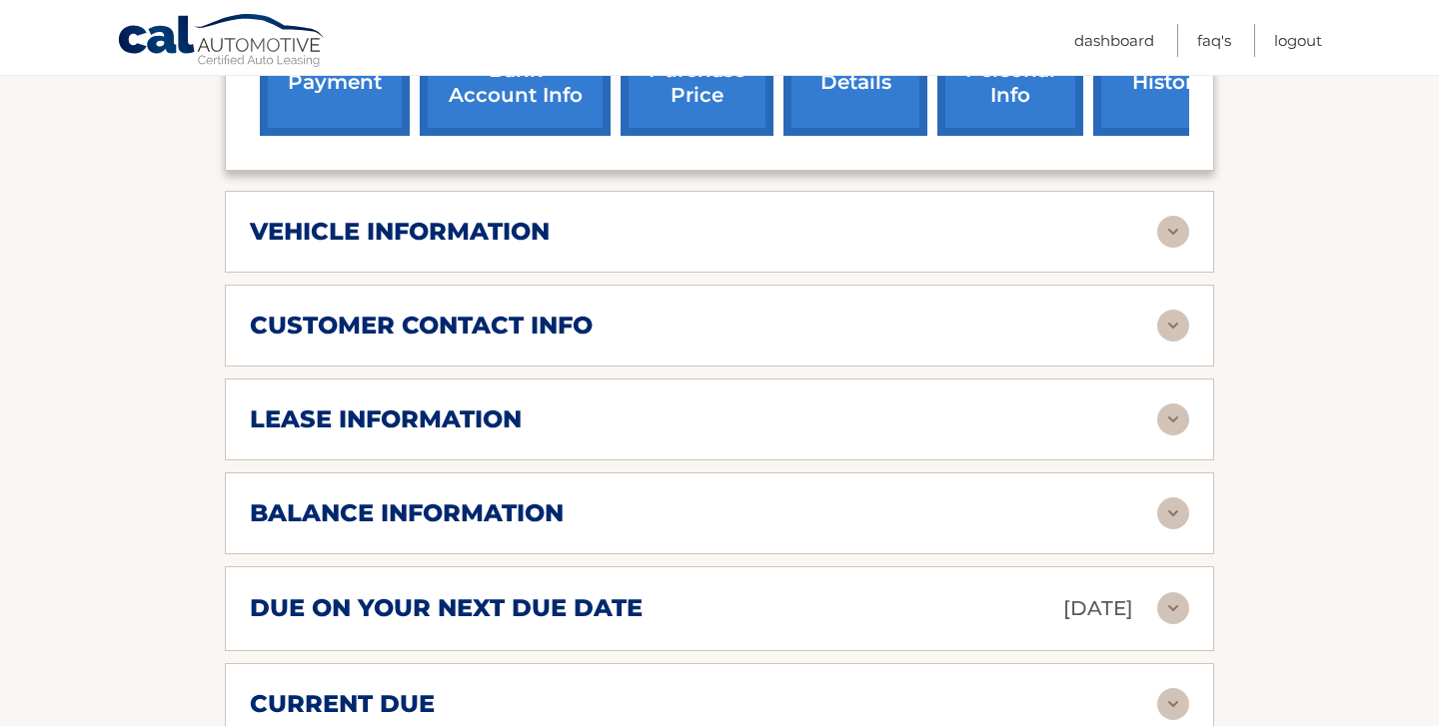
scroll to position [933, 0]
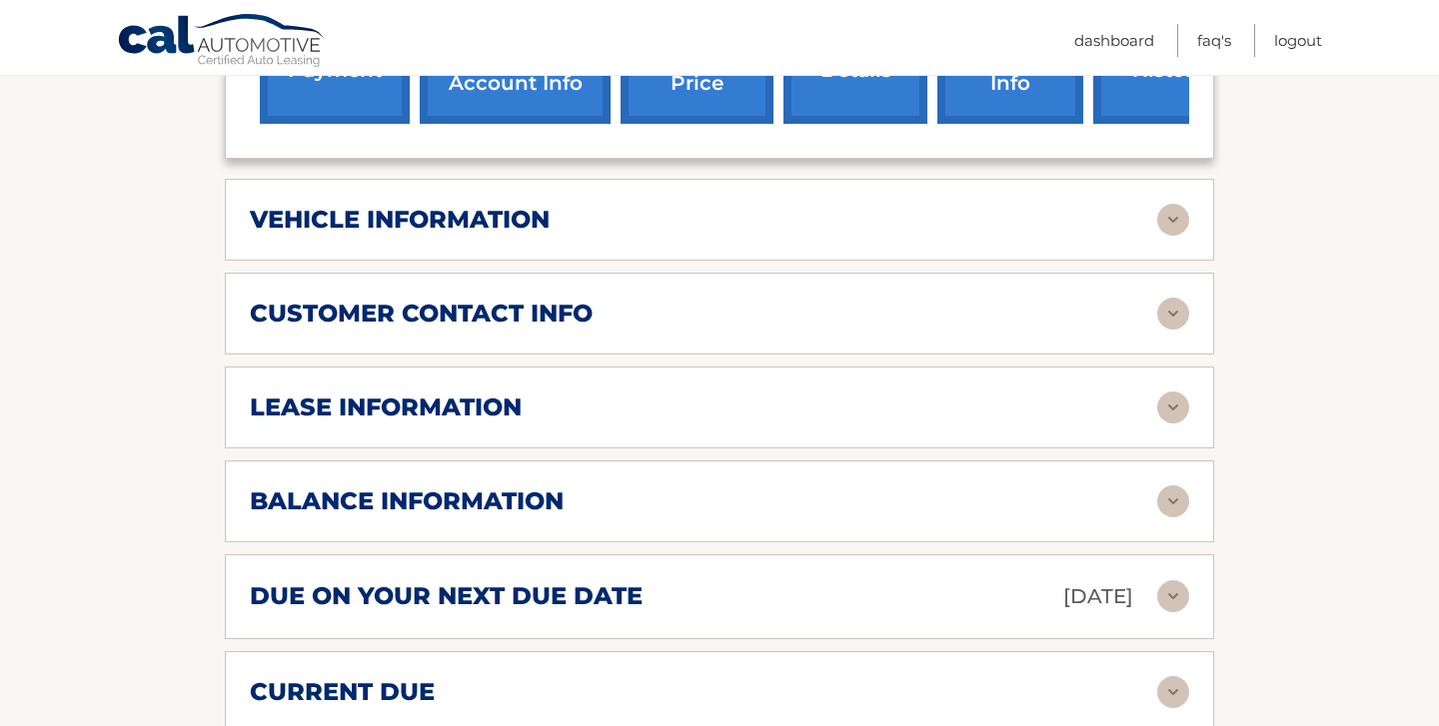
click at [723, 393] on div "lease information" at bounding box center [703, 408] width 907 height 30
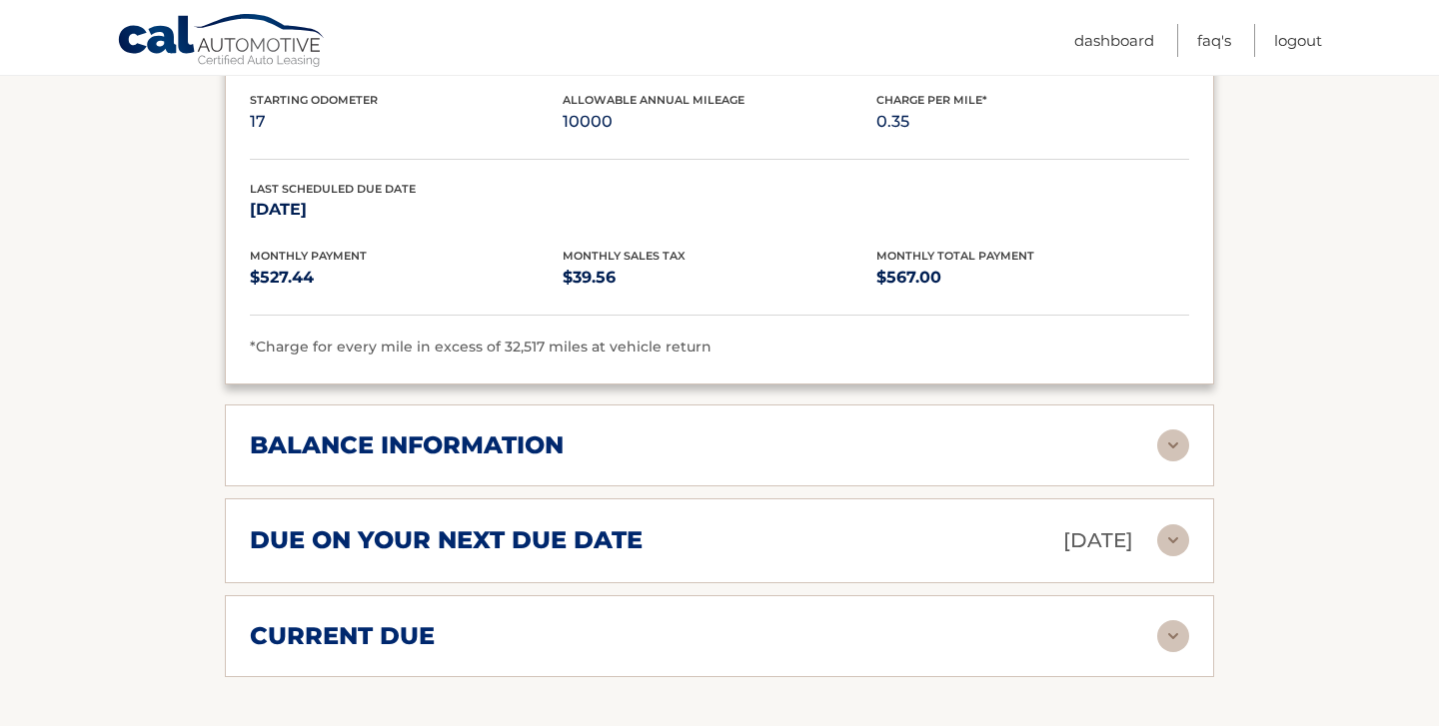
scroll to position [1372, 0]
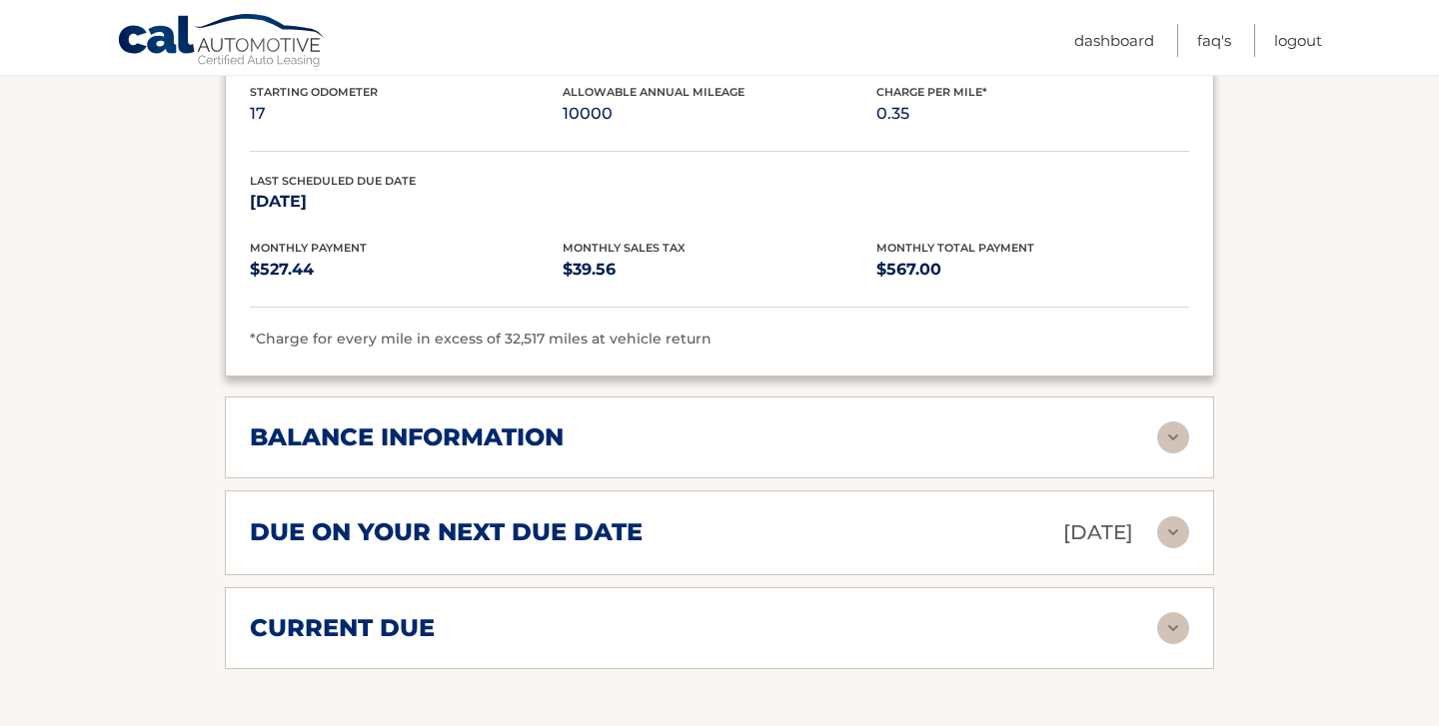
click at [718, 423] on div "balance information" at bounding box center [703, 438] width 907 height 30
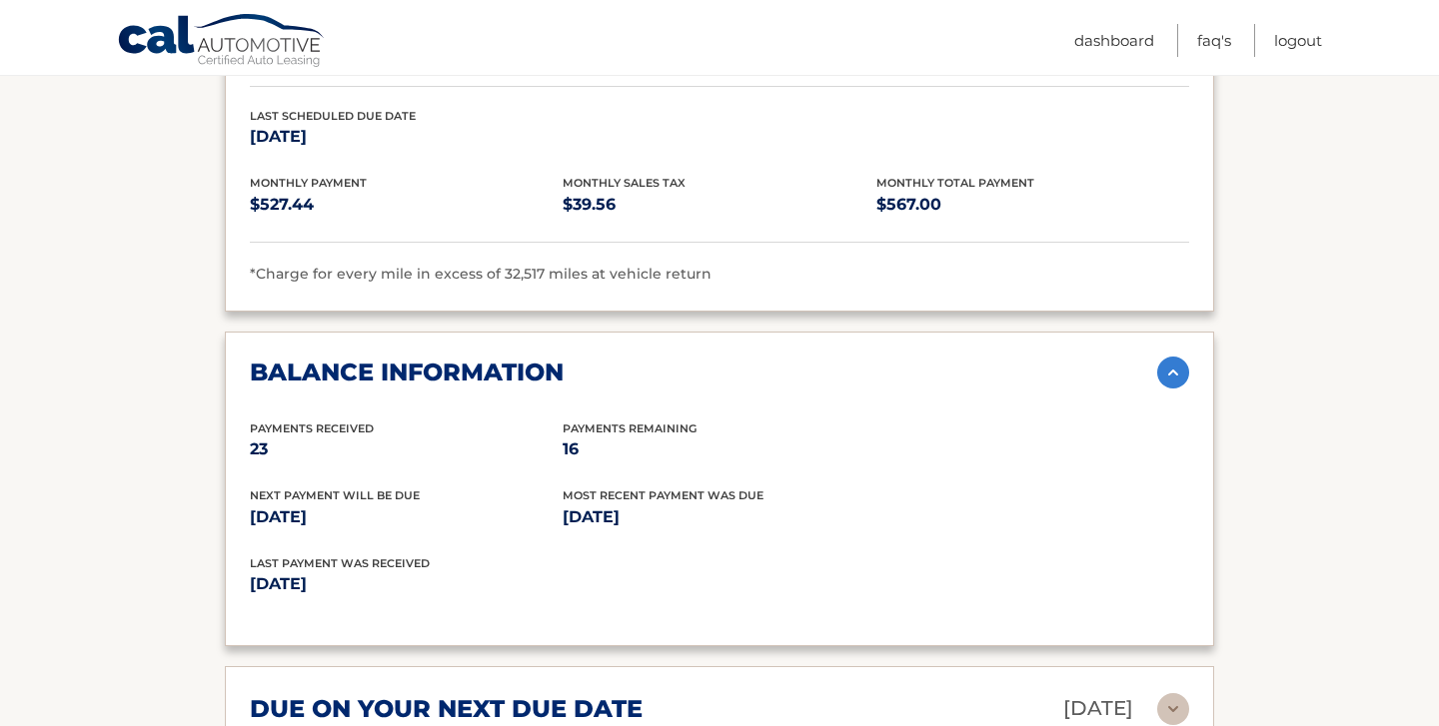
scroll to position [1438, 0]
click at [752, 357] on div "balance information" at bounding box center [703, 372] width 907 height 30
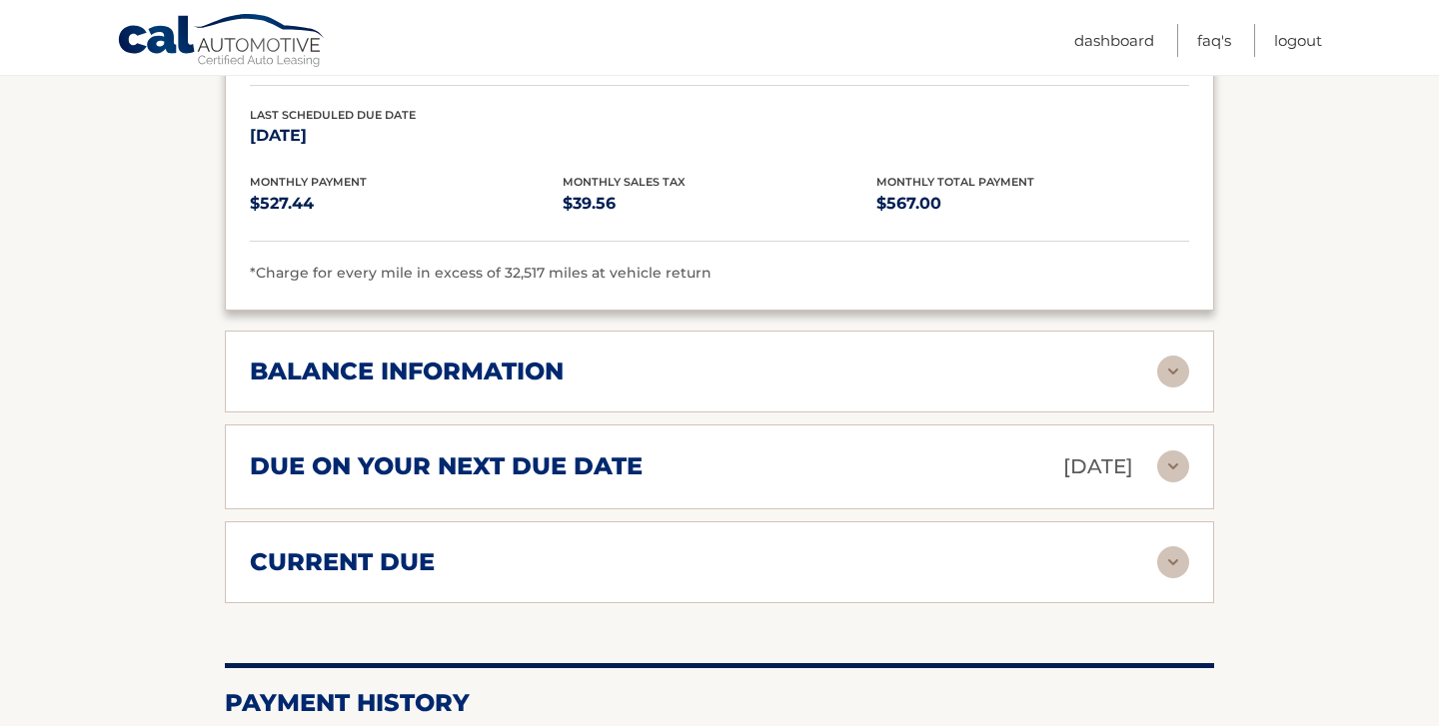
click at [746, 450] on div "due on your next due date [DATE]" at bounding box center [703, 467] width 907 height 35
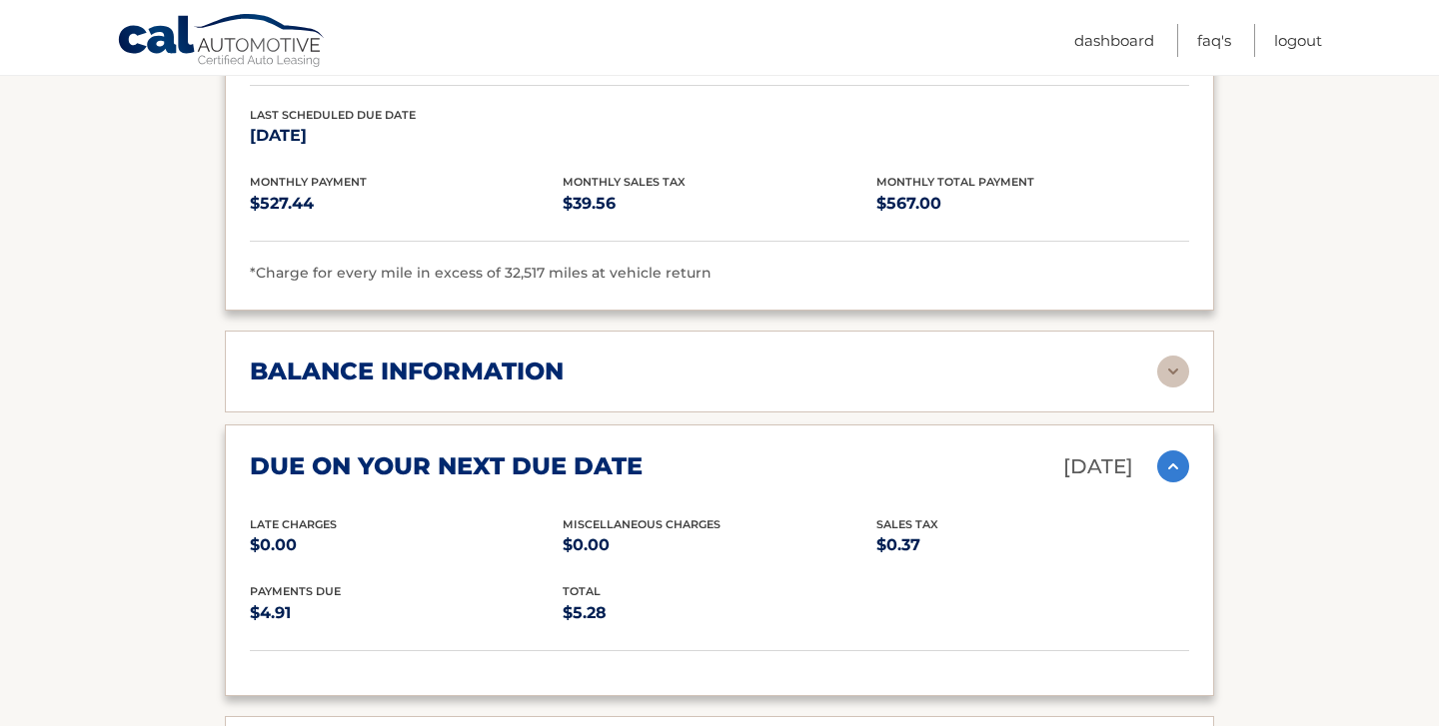
scroll to position [1449, 0]
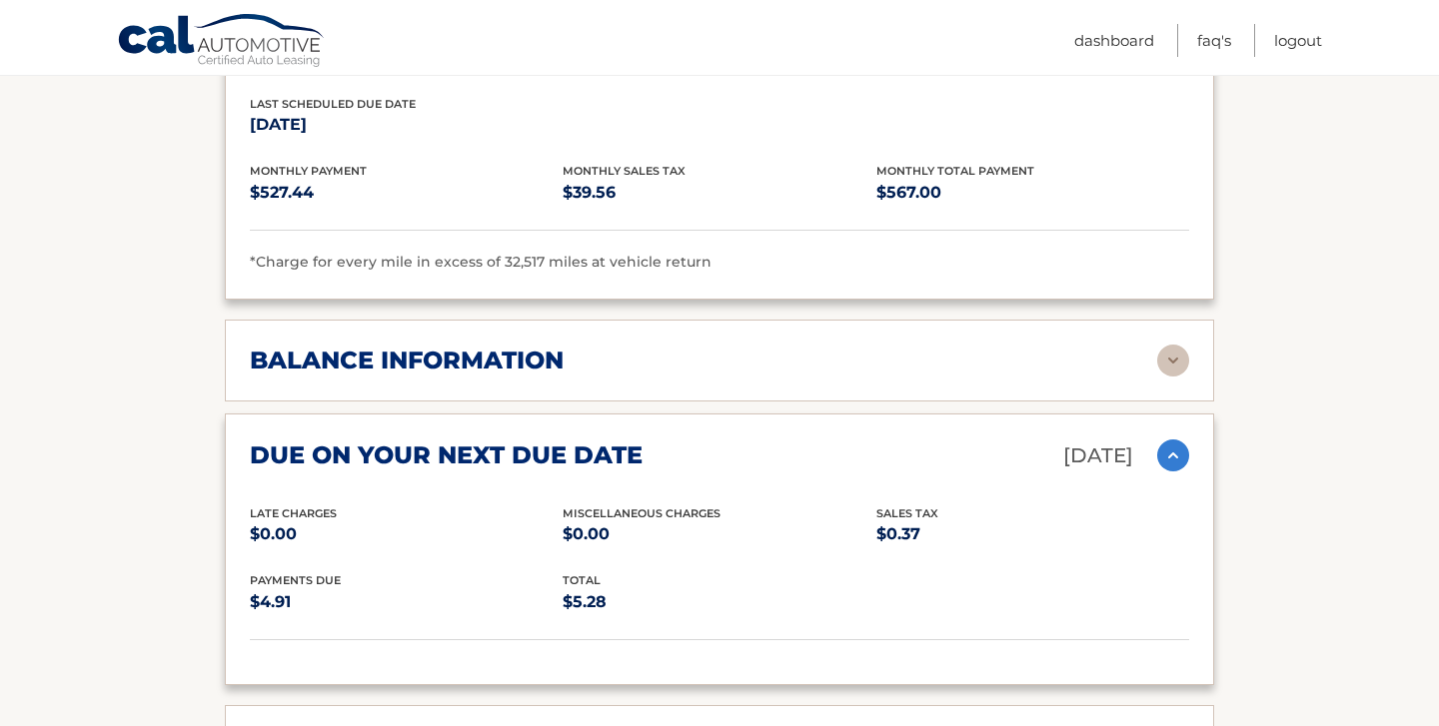
click at [745, 439] on div "due on your next due date [DATE]" at bounding box center [703, 456] width 907 height 35
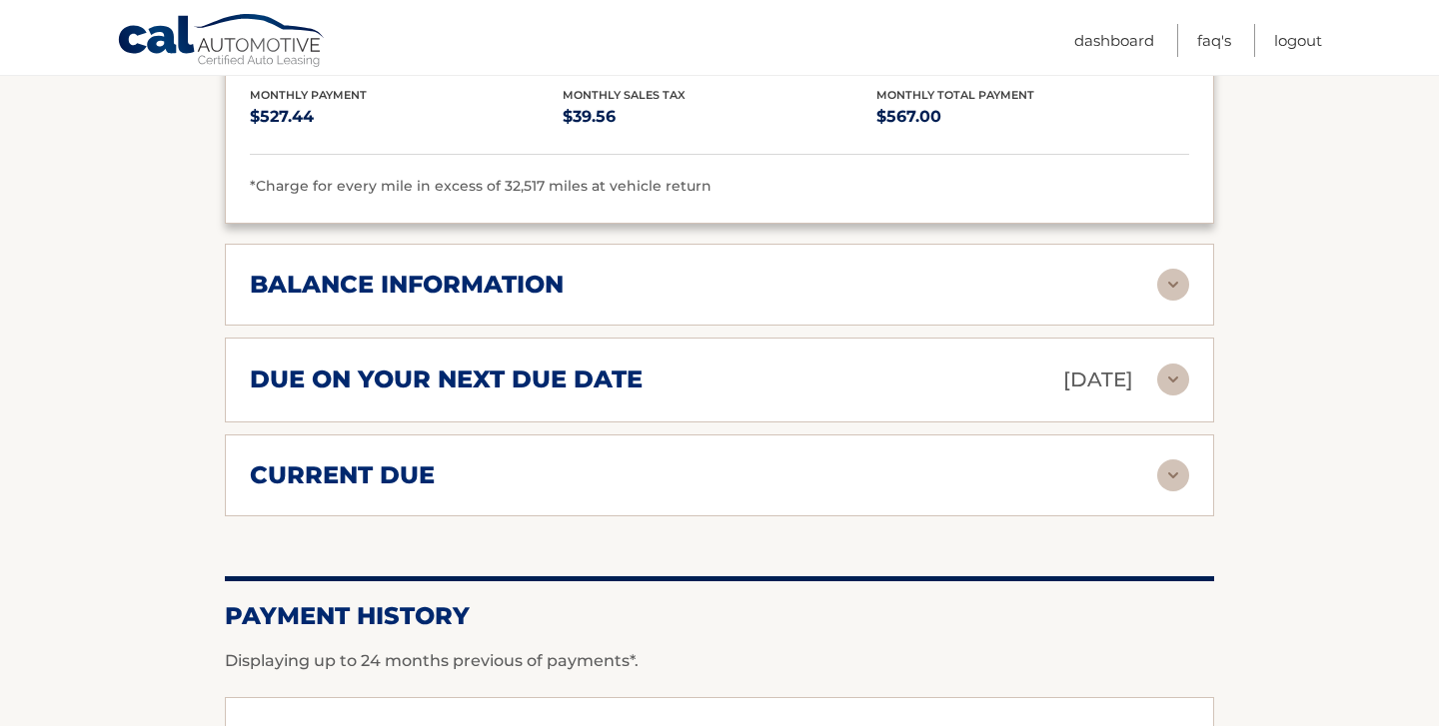
scroll to position [1541, 0]
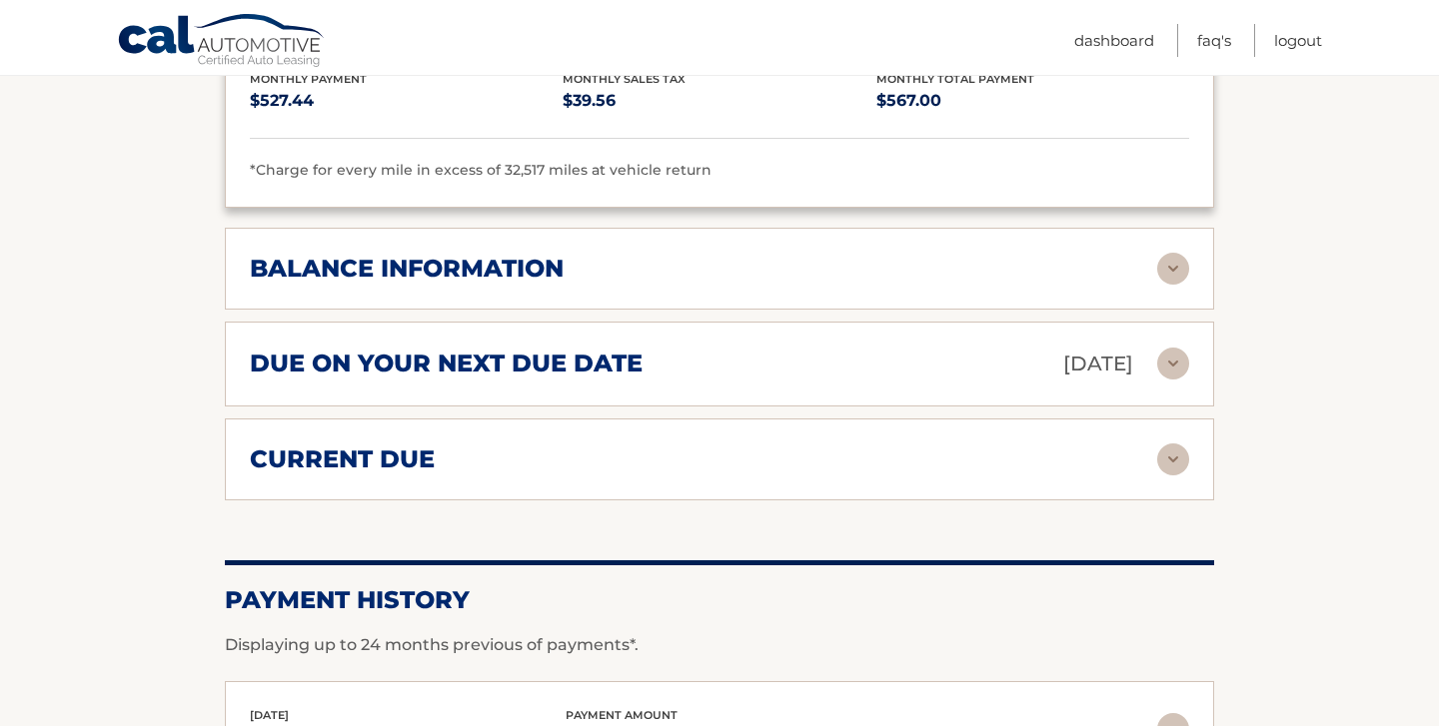
click at [745, 445] on div "current due" at bounding box center [703, 460] width 907 height 30
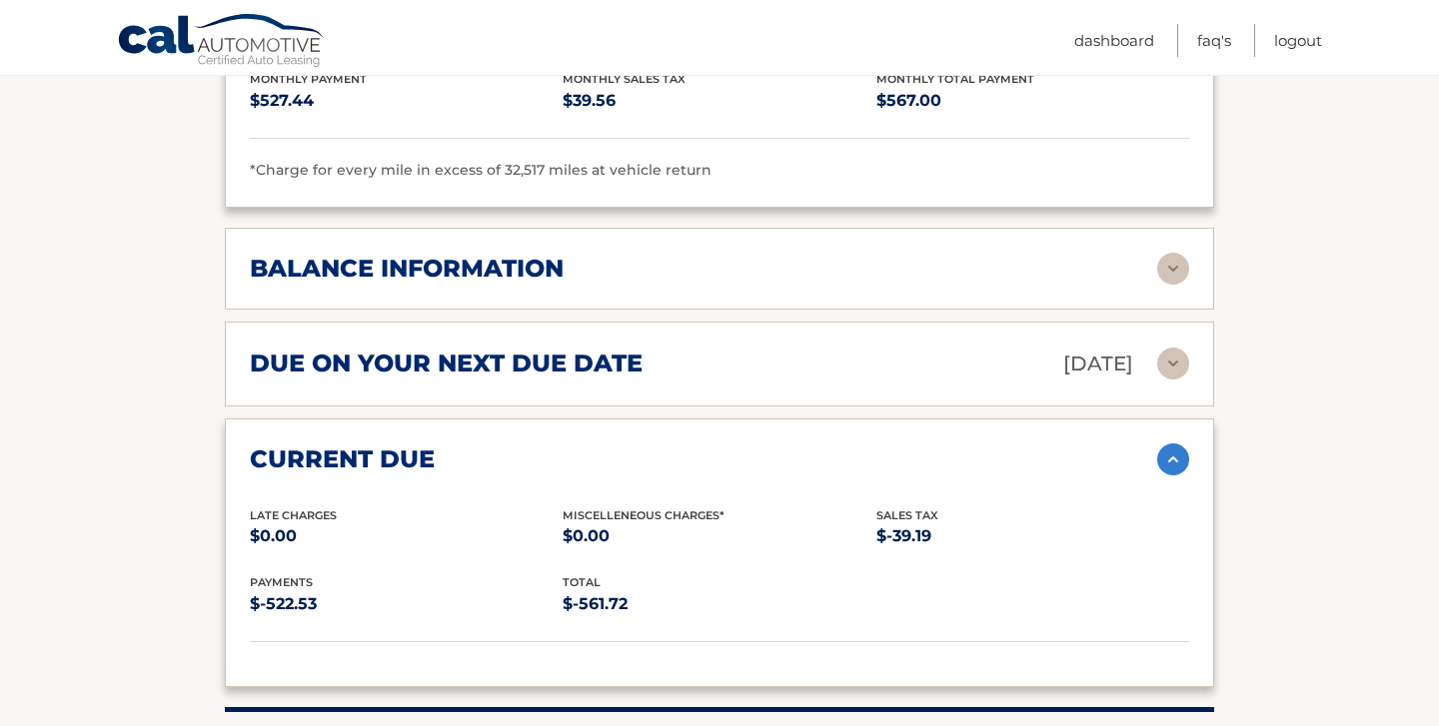
click at [745, 445] on div "current due" at bounding box center [703, 460] width 907 height 30
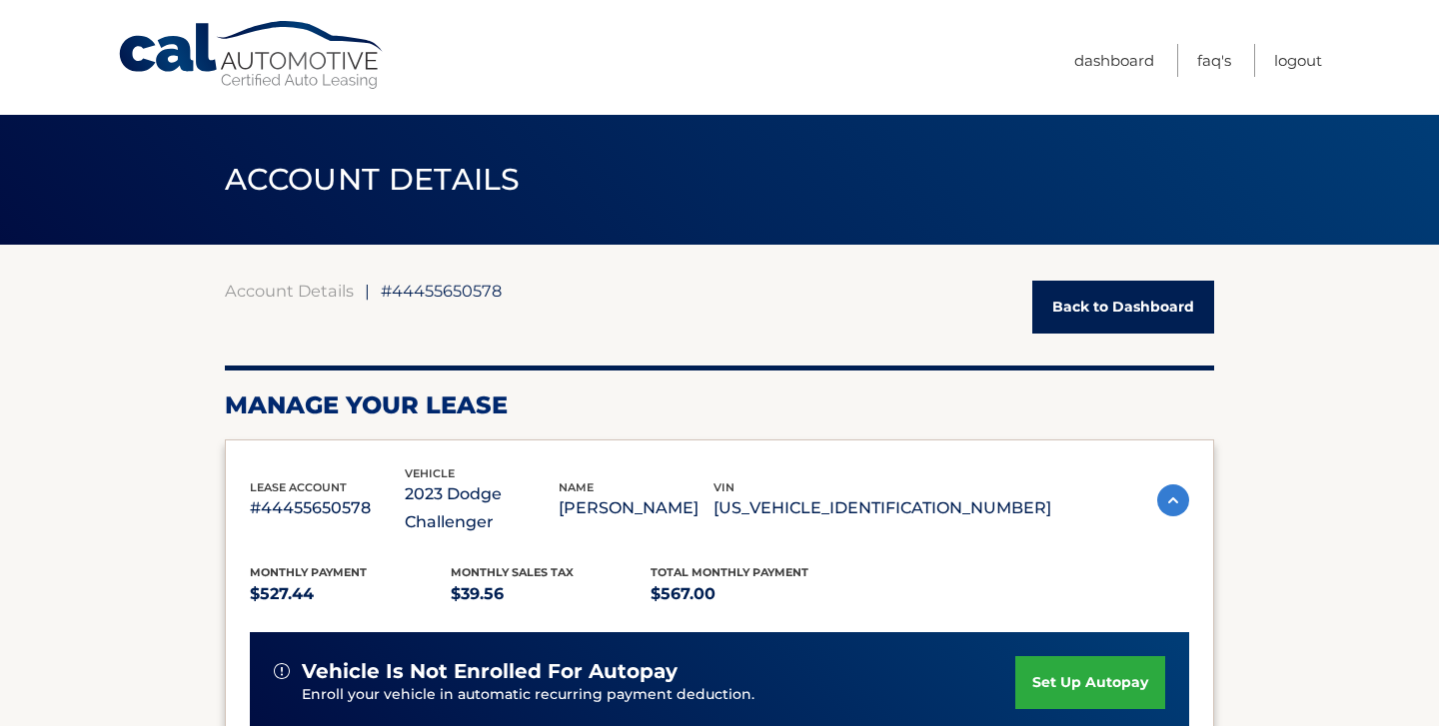
scroll to position [0, 0]
